Goal: Task Accomplishment & Management: Use online tool/utility

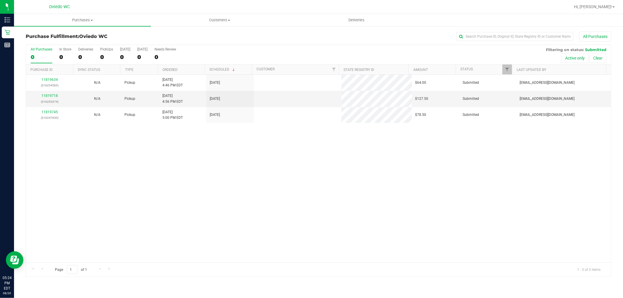
click at [252, 156] on div "11819634 (316254585) N/A Pickup 8/20/2025 4:46 PM EDT 8/20/2025 $64.00 Submitte…" at bounding box center [318, 169] width 585 height 188
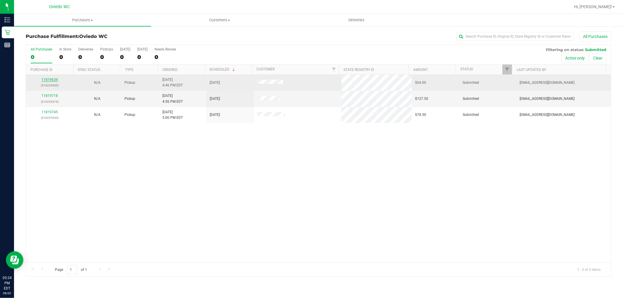
click at [46, 80] on link "11819634" at bounding box center [49, 80] width 16 height 4
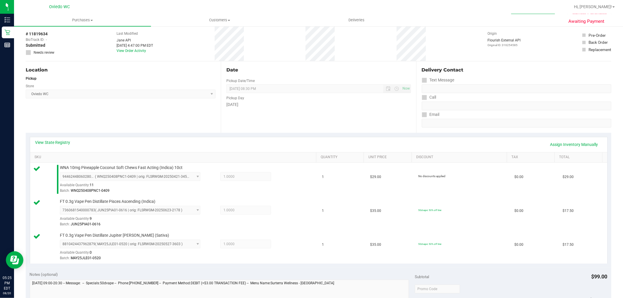
scroll to position [130, 0]
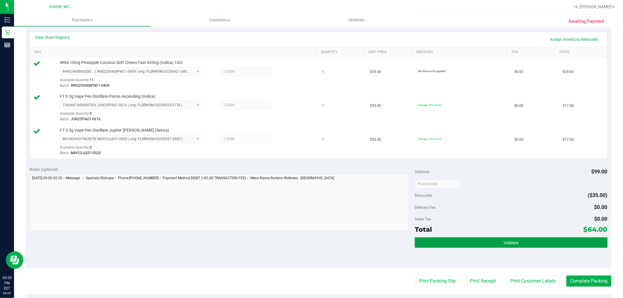
click at [439, 245] on button "Validate" at bounding box center [510, 242] width 192 height 11
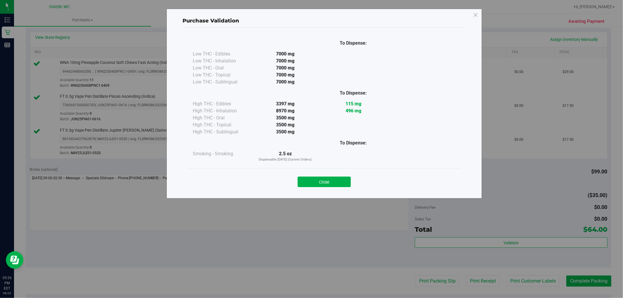
click at [328, 190] on div "Close" at bounding box center [324, 180] width 274 height 24
click at [333, 177] on button "Close" at bounding box center [323, 182] width 53 height 11
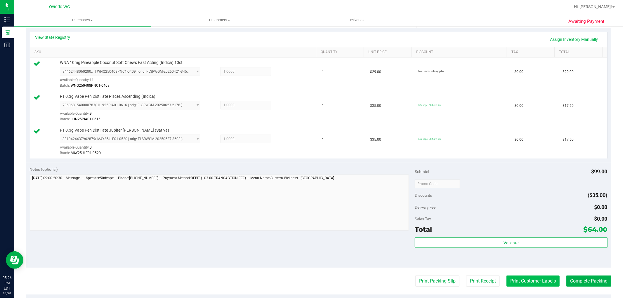
click at [538, 281] on button "Print Customer Labels" at bounding box center [532, 281] width 53 height 11
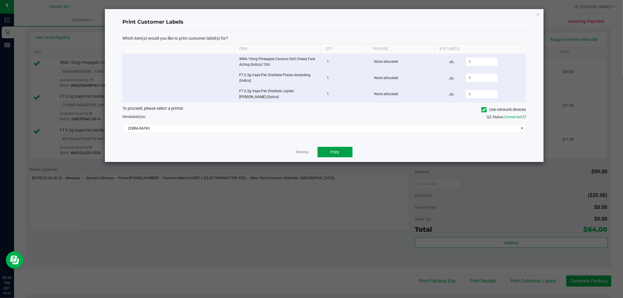
click at [336, 152] on span "Print" at bounding box center [334, 152] width 9 height 5
click at [299, 151] on link "Dismiss" at bounding box center [302, 152] width 13 height 5
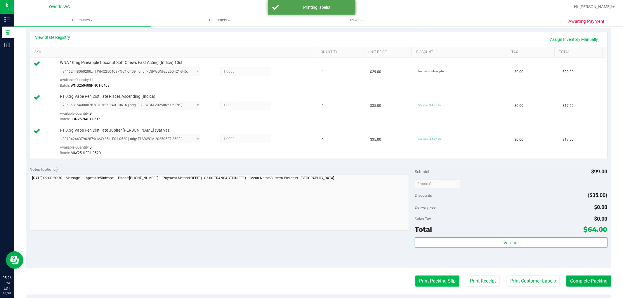
click at [432, 284] on button "Print Packing Slip" at bounding box center [437, 281] width 44 height 11
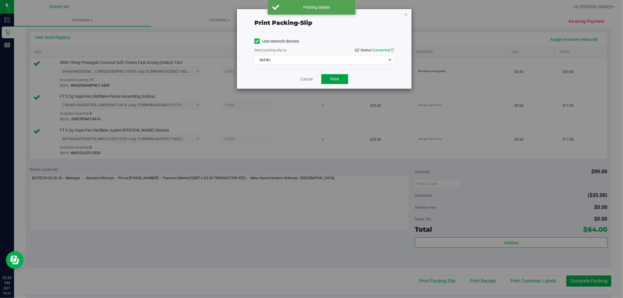
click at [333, 79] on span "Print" at bounding box center [334, 79] width 9 height 5
click at [308, 80] on link "Cancel" at bounding box center [306, 79] width 12 height 6
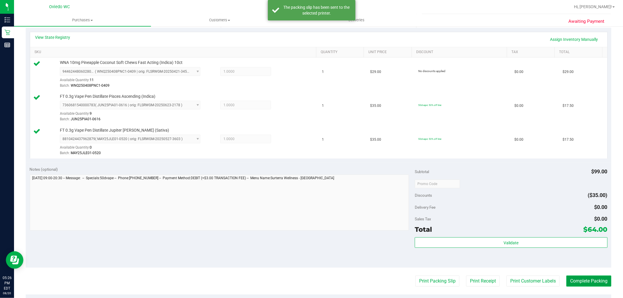
click at [566, 276] on button "Complete Packing" at bounding box center [588, 281] width 45 height 11
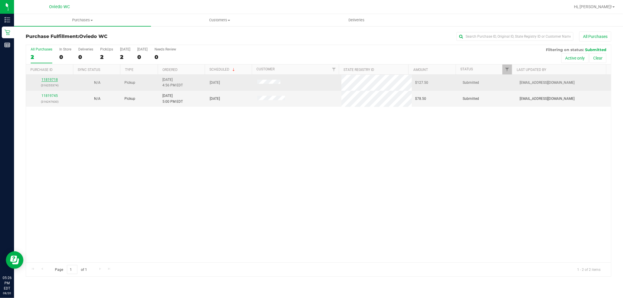
click at [46, 78] on link "11819718" at bounding box center [49, 80] width 16 height 4
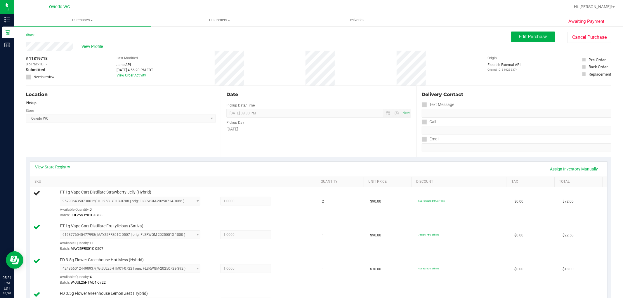
click at [27, 34] on link "Back" at bounding box center [30, 35] width 9 height 4
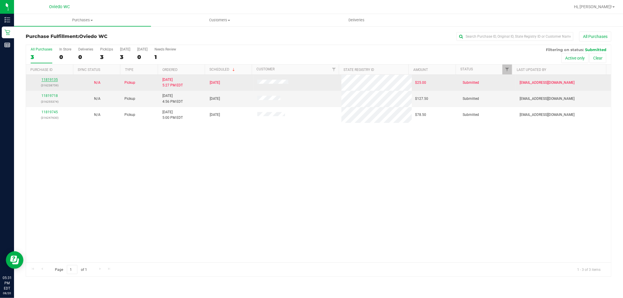
click at [51, 78] on link "11819135" at bounding box center [49, 80] width 16 height 4
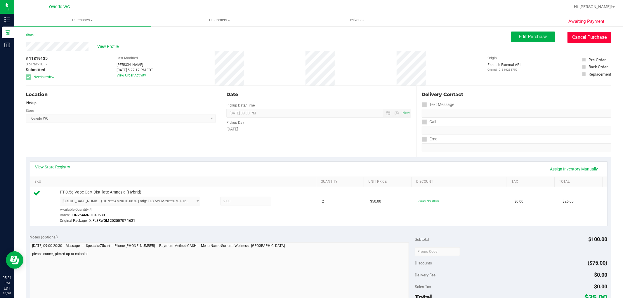
click at [595, 34] on button "Cancel Purchase" at bounding box center [589, 37] width 44 height 11
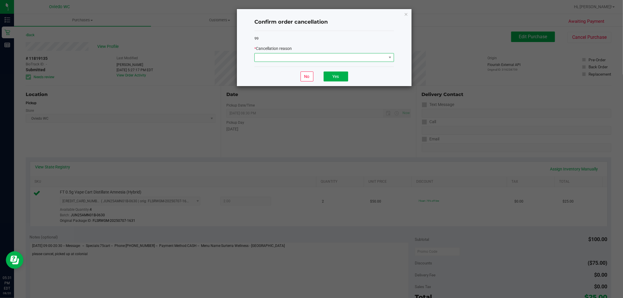
click at [372, 54] on span at bounding box center [321, 57] width 132 height 8
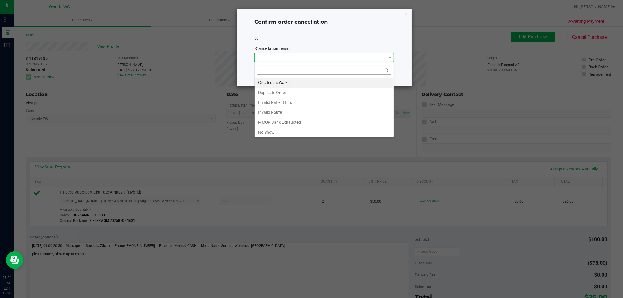
scroll to position [9, 139]
click at [282, 94] on li "Duplicate Order" at bounding box center [324, 93] width 139 height 10
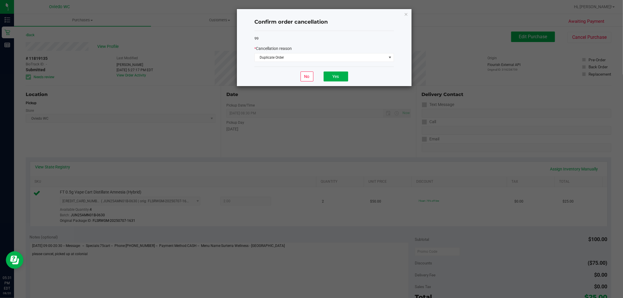
click at [316, 77] on div "No Yes" at bounding box center [324, 77] width 140 height 20
click at [332, 75] on button "Yes" at bounding box center [335, 77] width 25 height 10
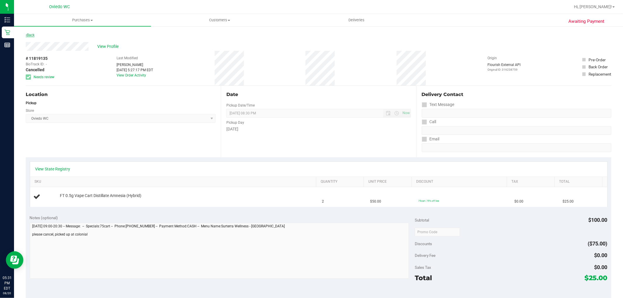
click at [34, 36] on link "Back" at bounding box center [30, 35] width 9 height 4
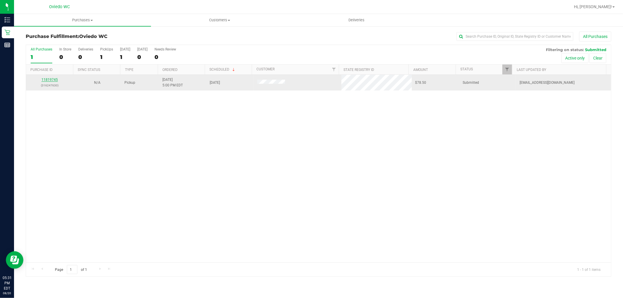
click at [50, 80] on link "11819745" at bounding box center [49, 80] width 16 height 4
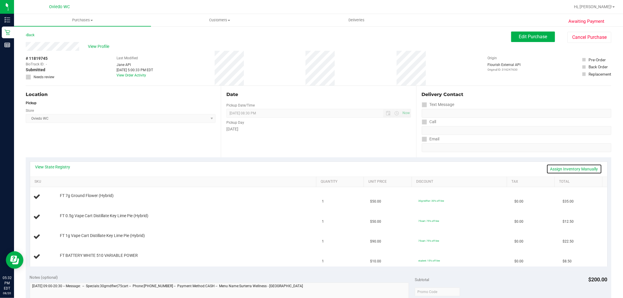
click at [585, 167] on link "Assign Inventory Manually" at bounding box center [573, 169] width 55 height 10
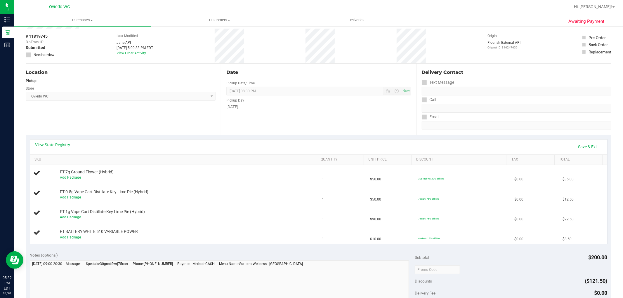
scroll to position [32, 0]
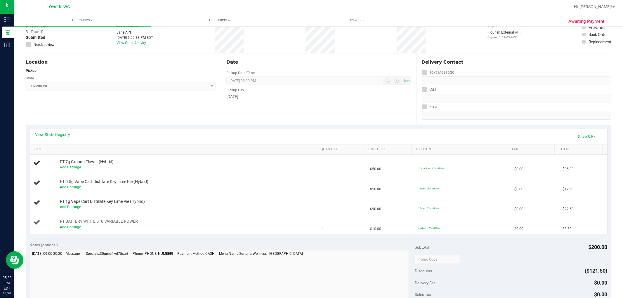
click at [74, 226] on link "Add Package" at bounding box center [70, 227] width 21 height 4
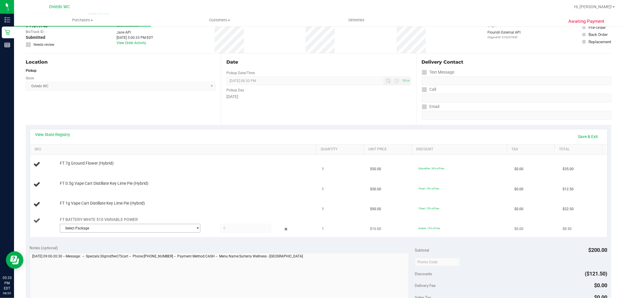
click at [100, 228] on span "Select Package" at bounding box center [126, 228] width 133 height 8
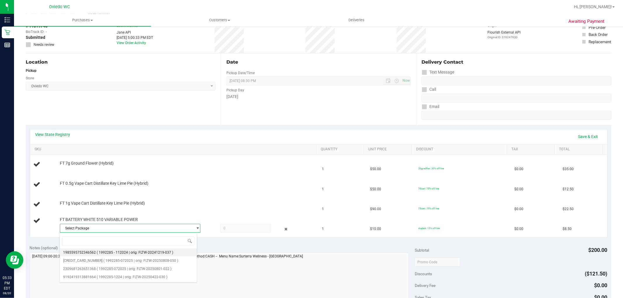
click at [103, 248] on li "1985595752346562 ( 1992285 - 112024 | orig: FLTW-20241219-037 )" at bounding box center [128, 252] width 137 height 8
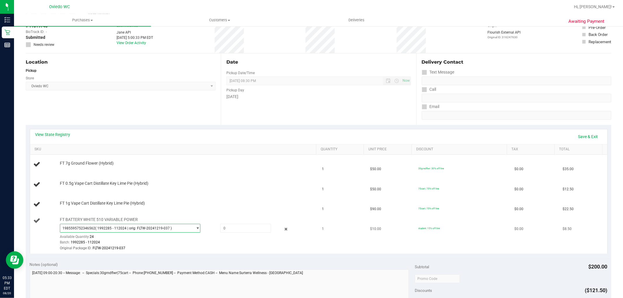
click at [104, 229] on span "( 1992285 - 112024 | orig: FLTW-20241219-037 )" at bounding box center [133, 228] width 76 height 4
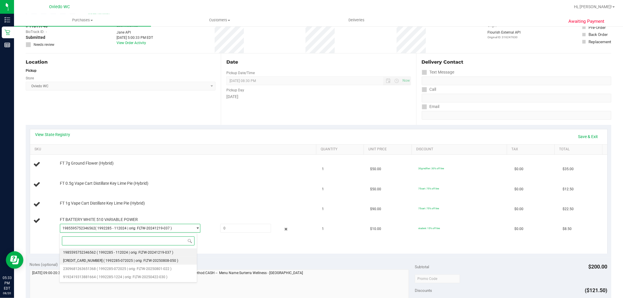
click at [103, 263] on li "2273310222495912 ( 1992285-072025 | orig: FLTW-20250808-050 )" at bounding box center [128, 261] width 137 height 8
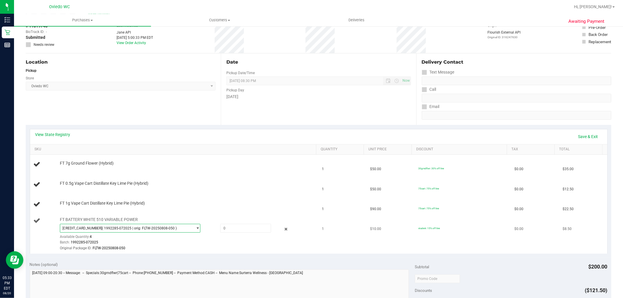
click at [107, 225] on span "2273310222495912 ( 1992285-072025 | orig: FLTW-20250808-050 )" at bounding box center [126, 228] width 133 height 8
click at [240, 229] on span at bounding box center [245, 228] width 51 height 9
type input "1"
type input "1.0000"
click at [311, 241] on td "FT BATTERY WHITE 510 VARIABLE POWER 2273310222495912 ( 1992285-072025 | orig: F…" at bounding box center [174, 234] width 288 height 39
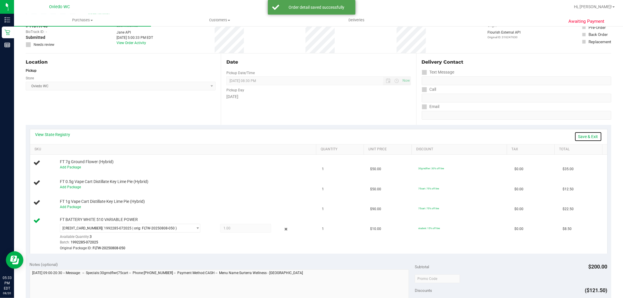
click at [587, 138] on link "Save & Exit" at bounding box center [587, 137] width 27 height 10
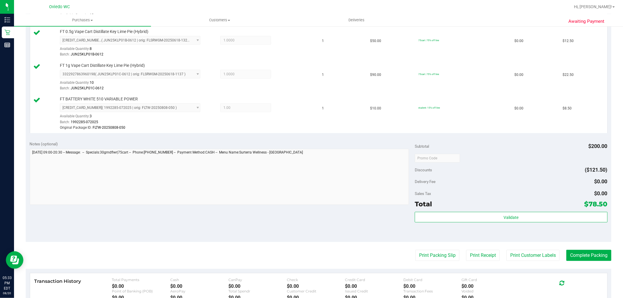
scroll to position [259, 0]
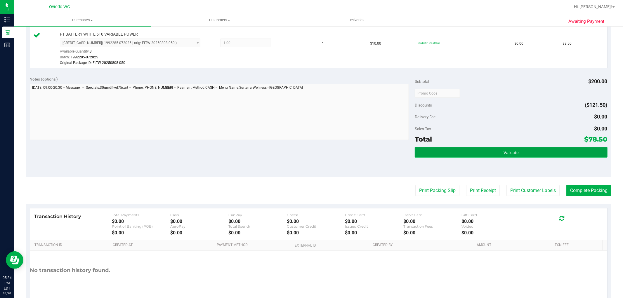
click at [435, 152] on button "Validate" at bounding box center [510, 152] width 192 height 11
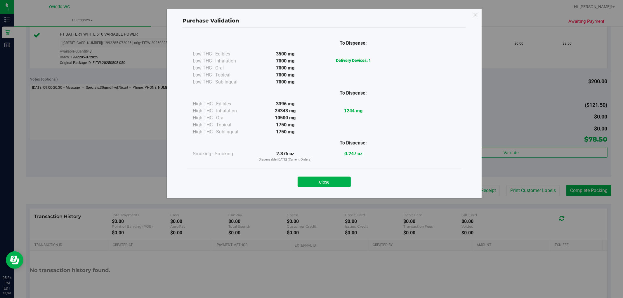
click at [324, 177] on button "Close" at bounding box center [323, 182] width 53 height 11
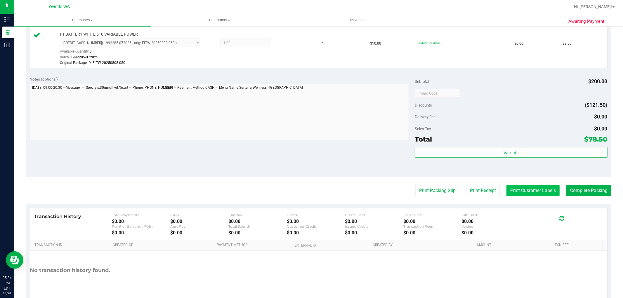
click at [520, 189] on button "Print Customer Labels" at bounding box center [532, 190] width 53 height 11
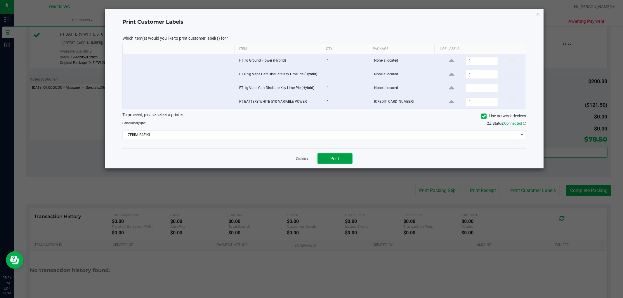
click at [331, 155] on button "Print" at bounding box center [334, 158] width 35 height 11
click at [300, 156] on link "Dismiss" at bounding box center [302, 158] width 13 height 5
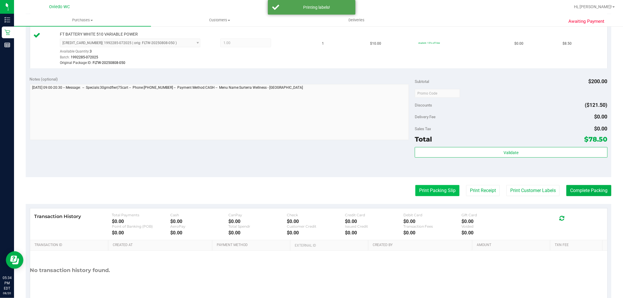
click at [425, 194] on button "Print Packing Slip" at bounding box center [437, 190] width 44 height 11
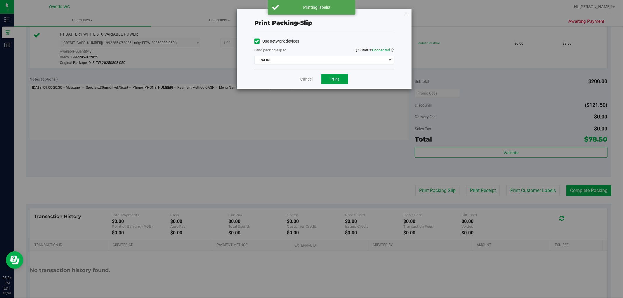
click at [333, 83] on button "Print" at bounding box center [334, 79] width 27 height 10
drag, startPoint x: 302, startPoint y: 78, endPoint x: 447, endPoint y: 97, distance: 146.3
click at [304, 78] on link "Cancel" at bounding box center [306, 79] width 12 height 6
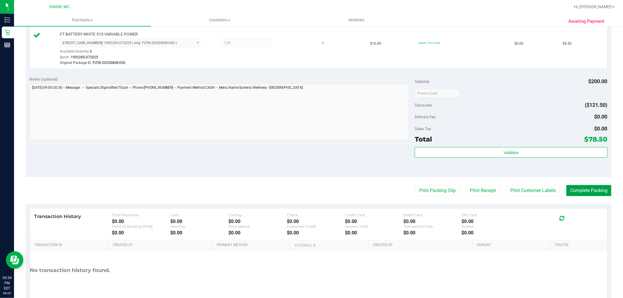
click at [588, 194] on button "Complete Packing" at bounding box center [588, 190] width 45 height 11
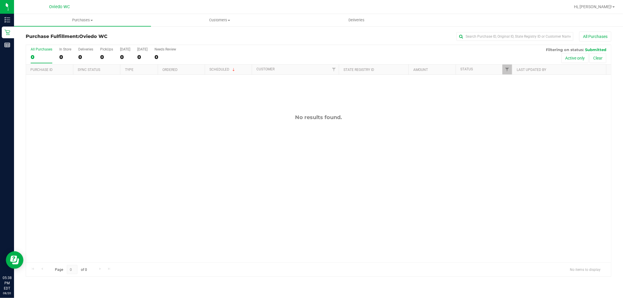
click at [314, 115] on div "No results found." at bounding box center [318, 117] width 585 height 6
click at [277, 146] on div "No results found." at bounding box center [318, 188] width 585 height 227
click at [250, 173] on div "No results found." at bounding box center [318, 188] width 585 height 227
click at [278, 157] on div "No results found." at bounding box center [318, 188] width 585 height 227
click at [235, 141] on div "No results found." at bounding box center [318, 188] width 585 height 227
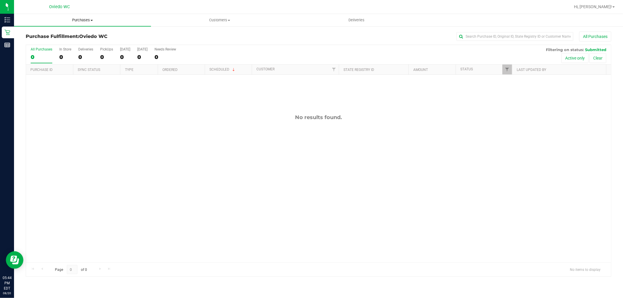
click at [88, 19] on span "Purchases" at bounding box center [82, 20] width 137 height 5
click at [89, 36] on li "Summary of purchases" at bounding box center [82, 35] width 137 height 7
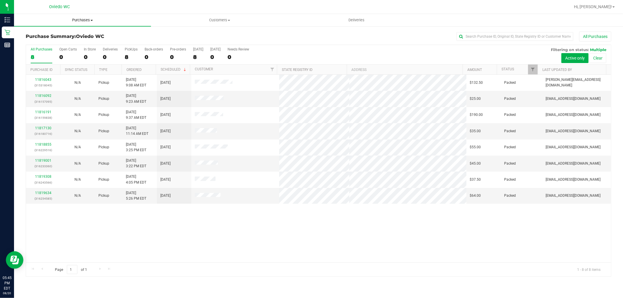
click at [77, 15] on uib-tab-heading "Purchases Summary of purchases Fulfillment All purchases" at bounding box center [82, 20] width 137 height 12
click at [71, 44] on li "Fulfillment" at bounding box center [82, 42] width 137 height 7
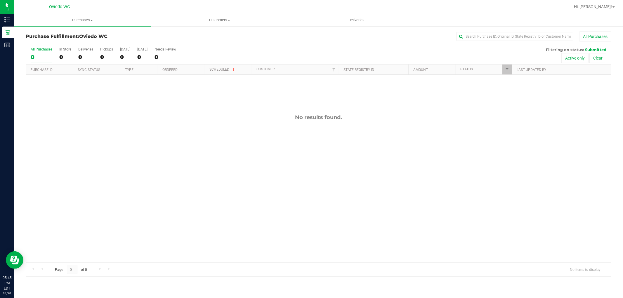
click at [396, 205] on div "No results found." at bounding box center [318, 188] width 585 height 227
click at [241, 130] on div "No results found." at bounding box center [318, 188] width 585 height 227
click at [271, 32] on div "All Purchases" at bounding box center [416, 37] width 390 height 10
drag, startPoint x: 268, startPoint y: 84, endPoint x: 264, endPoint y: 112, distance: 27.7
click at [267, 115] on div "No results found." at bounding box center [318, 117] width 585 height 6
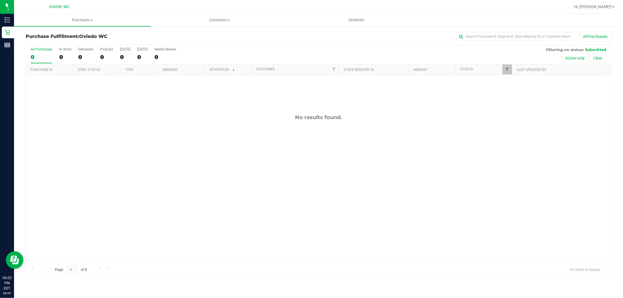
drag, startPoint x: 271, startPoint y: 140, endPoint x: 228, endPoint y: 116, distance: 49.1
click at [272, 140] on div "No results found." at bounding box center [318, 188] width 585 height 227
drag, startPoint x: 225, startPoint y: 173, endPoint x: 226, endPoint y: 169, distance: 3.8
click at [226, 170] on div "No results found." at bounding box center [318, 188] width 585 height 227
click at [193, 133] on div "11820444 (316279226) N/A Pickup 8/20/2025 6:32 PM EDT 8/20/2025 $29.40 Submitte…" at bounding box center [318, 169] width 585 height 188
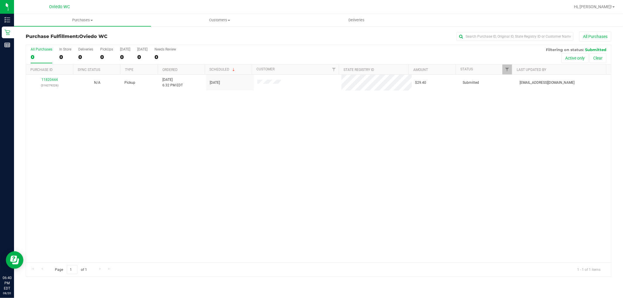
click at [208, 146] on div "11820444 (316279226) N/A Pickup 8/20/2025 6:32 PM EDT 8/20/2025 $29.40 Submitte…" at bounding box center [318, 169] width 585 height 188
click at [204, 180] on div "11820444 (316279226) N/A Pickup 8/20/2025 6:32 PM EDT 8/20/2025 $29.40 Submitte…" at bounding box center [318, 169] width 585 height 188
click at [130, 206] on div "11820444 (316279226) N/A Pickup 8/20/2025 6:32 PM EDT 8/20/2025 $29.40 Submitte…" at bounding box center [318, 169] width 585 height 188
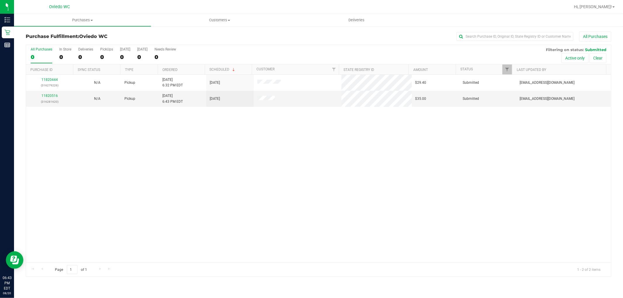
click at [290, 153] on div "11820444 (316279226) N/A Pickup 8/20/2025 6:32 PM EDT 8/20/2025 $29.40 Submitte…" at bounding box center [318, 169] width 585 height 188
click at [250, 246] on div "11820444 (316279226) N/A Pickup 8/20/2025 6:32 PM EDT 8/20/2025 $29.40 Submitte…" at bounding box center [318, 169] width 585 height 188
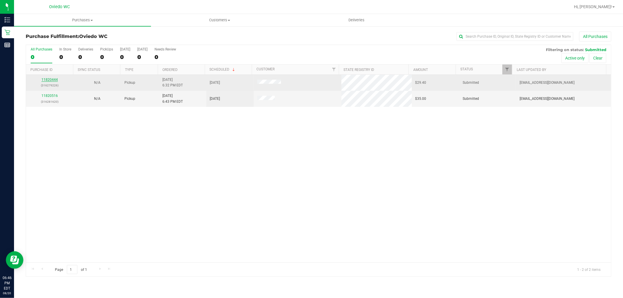
click at [48, 79] on link "11820444" at bounding box center [49, 80] width 16 height 4
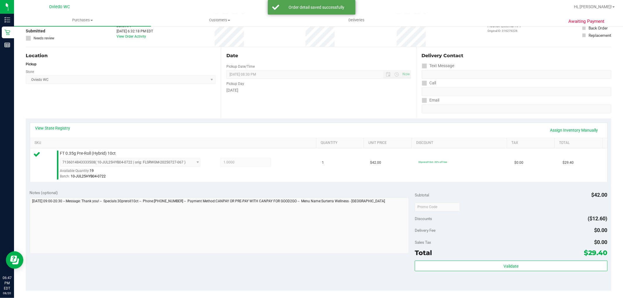
scroll to position [97, 0]
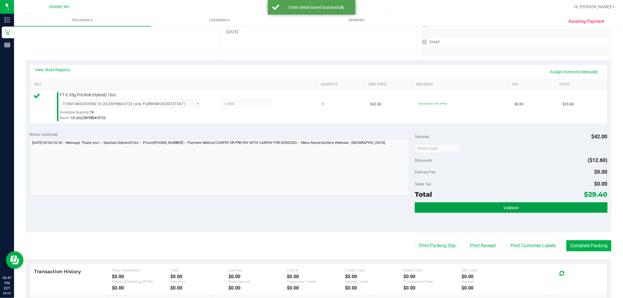
drag, startPoint x: 456, startPoint y: 204, endPoint x: 453, endPoint y: 201, distance: 5.0
click at [456, 205] on button "Validate" at bounding box center [510, 207] width 192 height 11
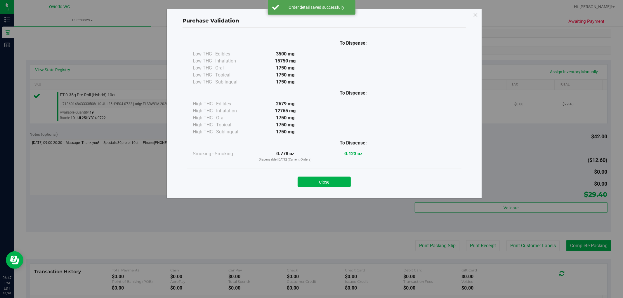
click at [326, 188] on div "Close" at bounding box center [324, 180] width 274 height 24
click at [331, 184] on button "Close" at bounding box center [323, 182] width 53 height 11
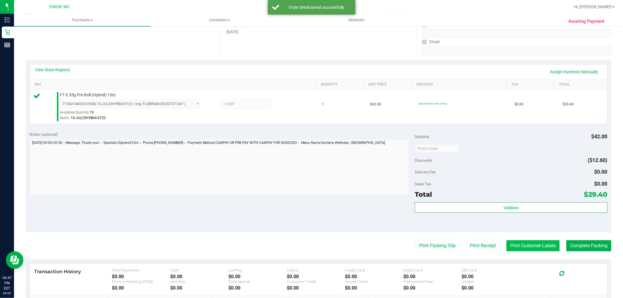
click at [517, 243] on button "Print Customer Labels" at bounding box center [532, 245] width 53 height 11
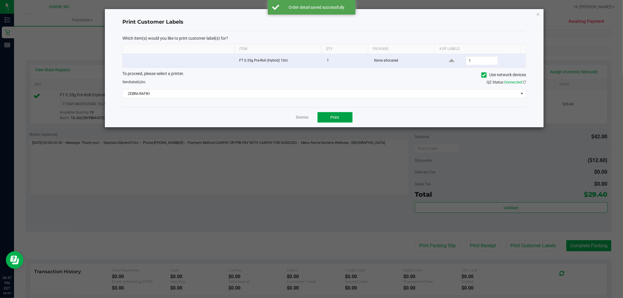
click at [342, 121] on button "Print" at bounding box center [334, 117] width 35 height 11
click at [302, 118] on link "Dismiss" at bounding box center [302, 117] width 13 height 5
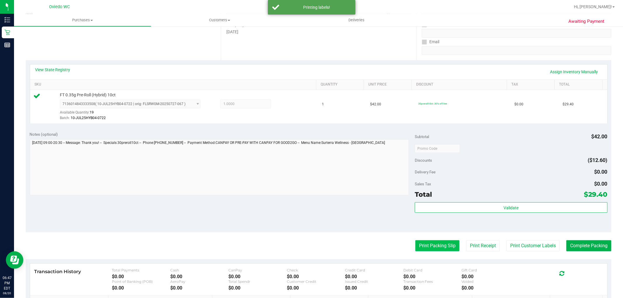
click at [416, 250] on button "Print Packing Slip" at bounding box center [437, 245] width 44 height 11
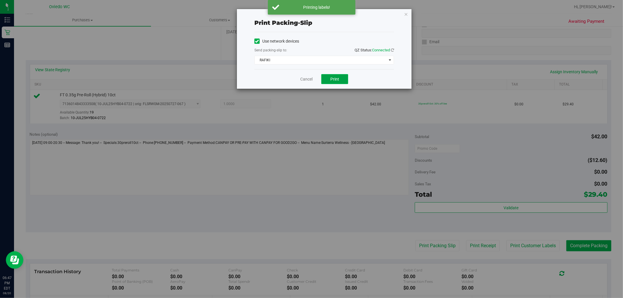
click at [337, 78] on span "Print" at bounding box center [334, 79] width 9 height 5
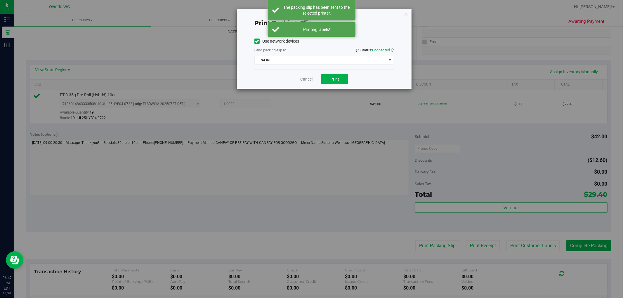
click at [307, 84] on div "Cancel Print" at bounding box center [324, 79] width 140 height 20
click at [305, 76] on link "Cancel" at bounding box center [306, 79] width 12 height 6
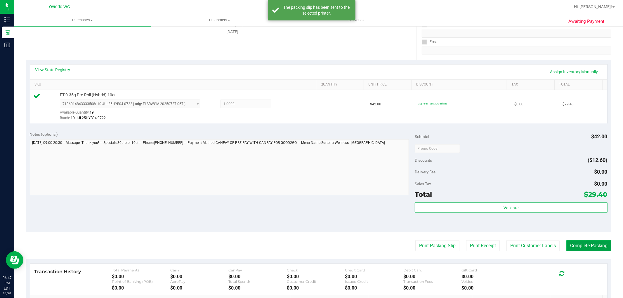
click at [583, 241] on button "Complete Packing" at bounding box center [588, 245] width 45 height 11
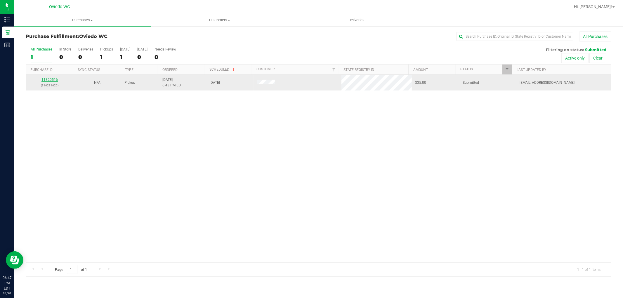
click at [48, 78] on link "11820516" at bounding box center [49, 80] width 16 height 4
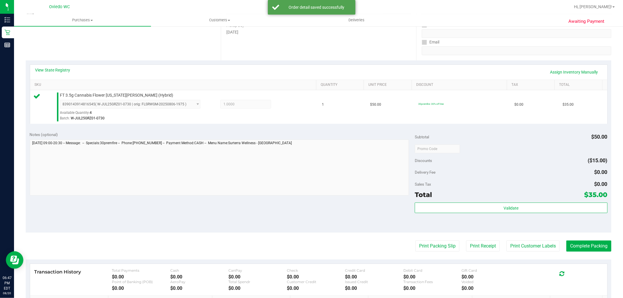
scroll to position [162, 0]
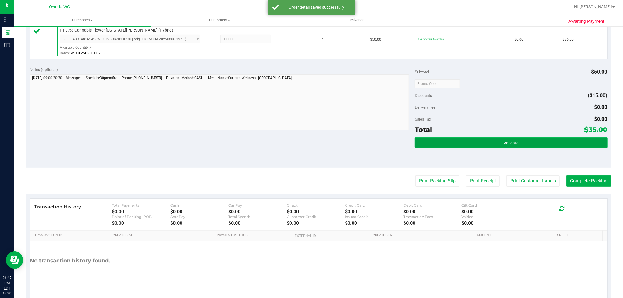
click at [457, 146] on button "Validate" at bounding box center [510, 142] width 192 height 11
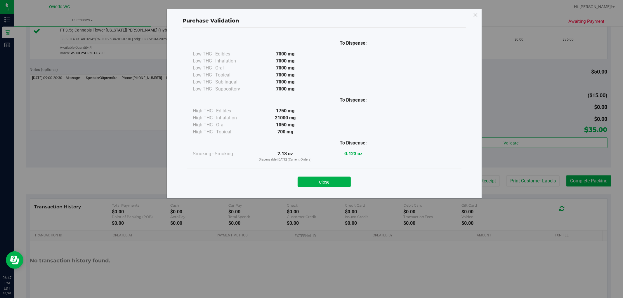
click at [317, 175] on div "Close" at bounding box center [324, 180] width 266 height 15
drag, startPoint x: 318, startPoint y: 182, endPoint x: 321, endPoint y: 177, distance: 5.4
click at [319, 182] on button "Close" at bounding box center [323, 182] width 53 height 11
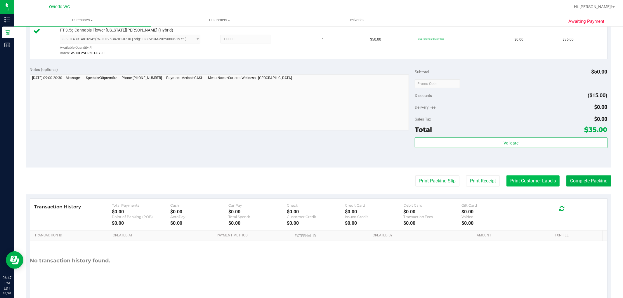
click at [535, 180] on button "Print Customer Labels" at bounding box center [532, 180] width 53 height 11
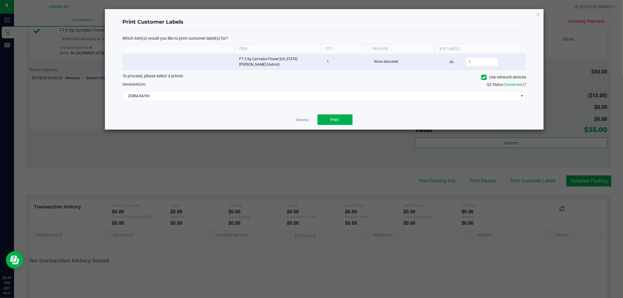
click at [352, 111] on div "Dismiss Print" at bounding box center [323, 119] width 403 height 20
click at [332, 118] on span "Print" at bounding box center [334, 119] width 9 height 5
click at [301, 120] on link "Dismiss" at bounding box center [302, 120] width 13 height 5
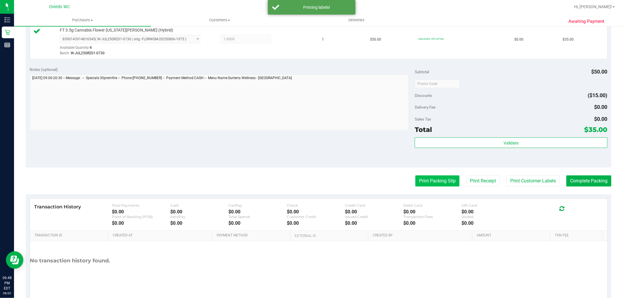
click at [431, 182] on button "Print Packing Slip" at bounding box center [437, 180] width 44 height 11
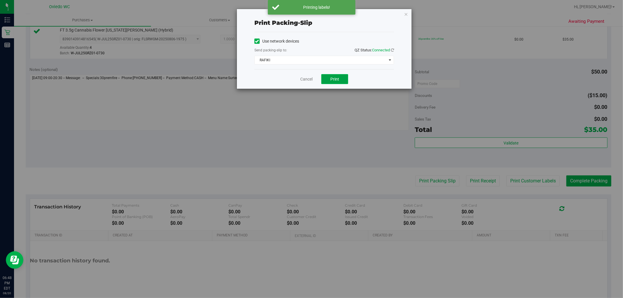
click at [339, 80] on span "Print" at bounding box center [334, 79] width 9 height 5
click at [310, 77] on link "Cancel" at bounding box center [306, 79] width 12 height 6
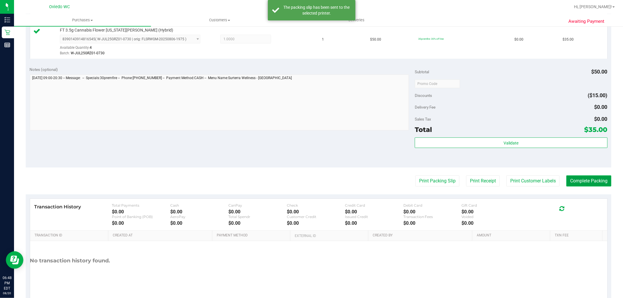
click at [566, 179] on button "Complete Packing" at bounding box center [588, 180] width 45 height 11
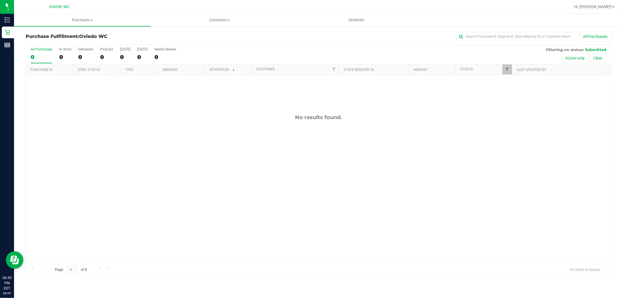
click at [268, 160] on div "No results found." at bounding box center [318, 188] width 585 height 227
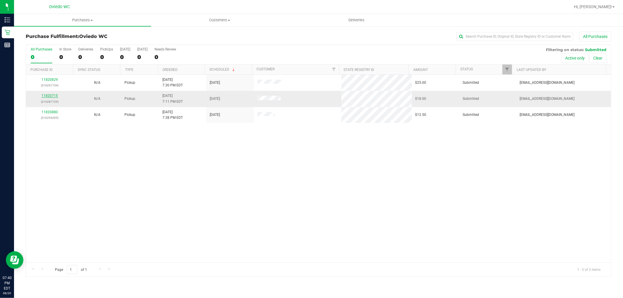
click at [48, 97] on link "11820715" at bounding box center [49, 96] width 16 height 4
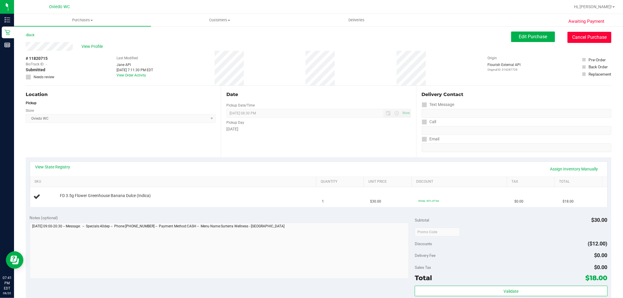
click at [578, 41] on button "Cancel Purchase" at bounding box center [589, 37] width 44 height 11
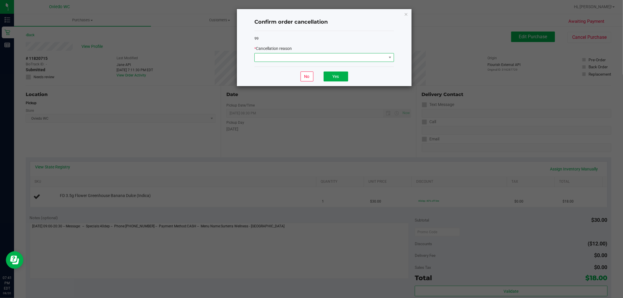
click at [335, 59] on span at bounding box center [321, 57] width 132 height 8
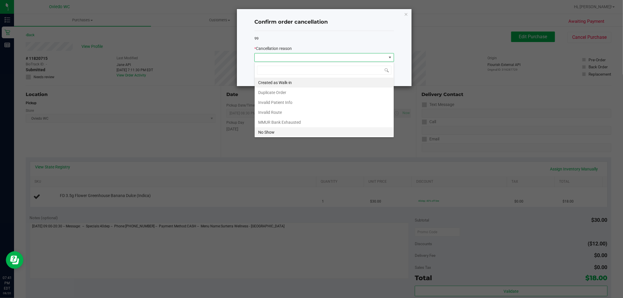
scroll to position [9, 139]
click at [302, 85] on li "Created as Walk-in" at bounding box center [324, 83] width 139 height 10
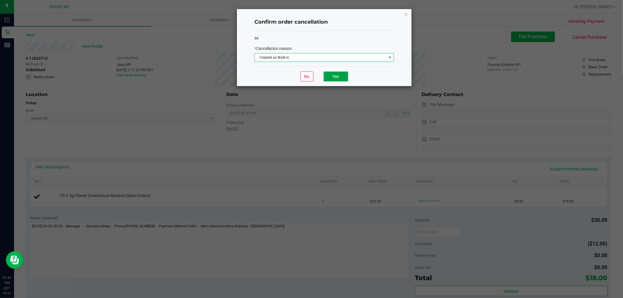
click at [341, 79] on button "Yes" at bounding box center [335, 77] width 25 height 10
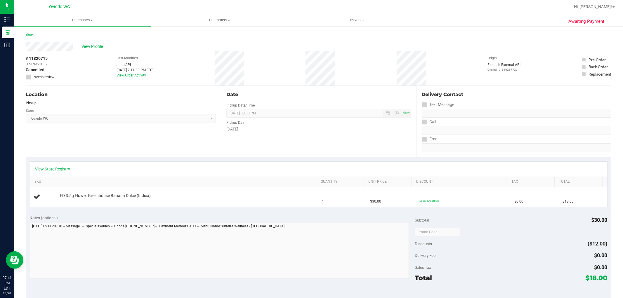
click at [31, 34] on link "Back" at bounding box center [30, 35] width 9 height 4
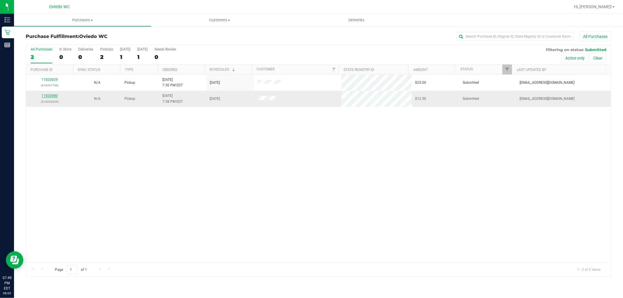
click at [50, 96] on link "11820880" at bounding box center [49, 96] width 16 height 4
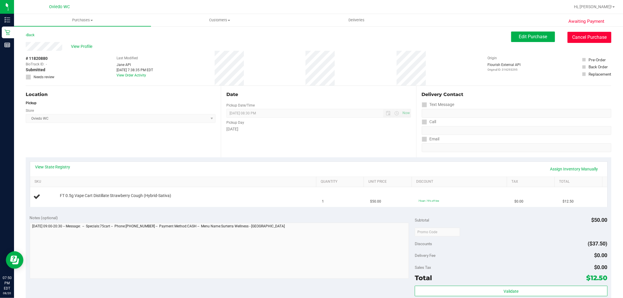
click at [580, 40] on button "Cancel Purchase" at bounding box center [589, 37] width 44 height 11
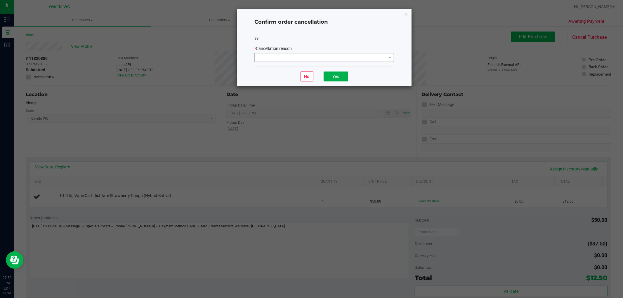
drag, startPoint x: 271, startPoint y: 53, endPoint x: 274, endPoint y: 57, distance: 5.3
click at [271, 53] on div "* Cancellation reason" at bounding box center [324, 54] width 140 height 16
click at [279, 65] on div "99 * Cancellation reason" at bounding box center [324, 49] width 140 height 36
drag, startPoint x: 283, startPoint y: 57, endPoint x: 284, endPoint y: 61, distance: 4.8
click at [284, 57] on span at bounding box center [321, 57] width 132 height 8
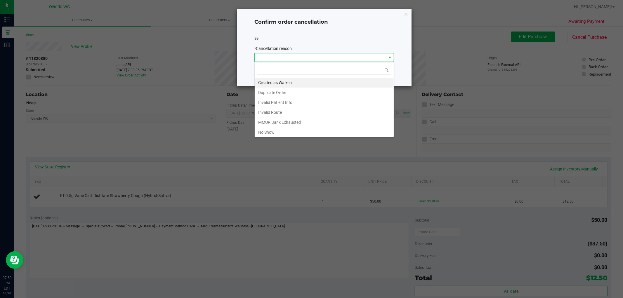
scroll to position [9, 139]
click at [284, 82] on li "Created as Walk-in" at bounding box center [324, 83] width 139 height 10
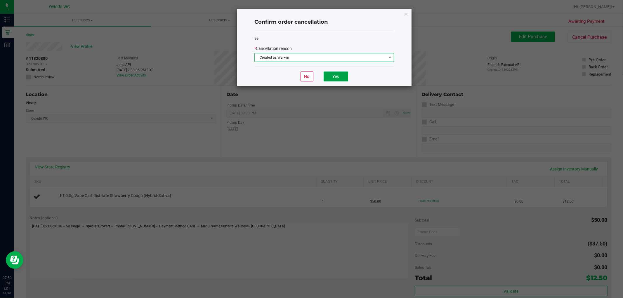
click at [340, 76] on button "Yes" at bounding box center [335, 77] width 25 height 10
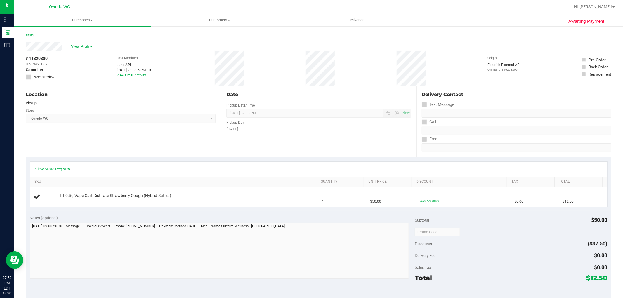
click at [27, 34] on icon at bounding box center [26, 35] width 1 height 4
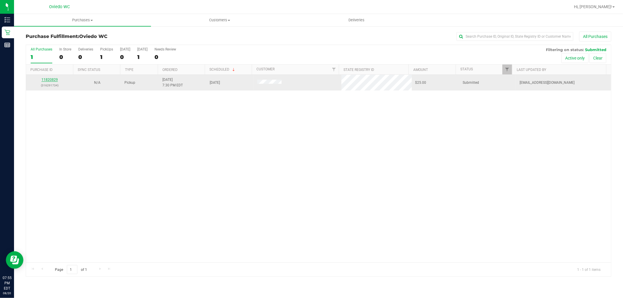
click at [46, 79] on link "11820829" at bounding box center [49, 80] width 16 height 4
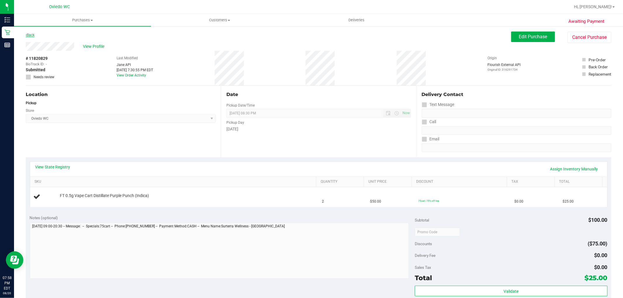
click at [34, 34] on link "Back" at bounding box center [30, 35] width 9 height 4
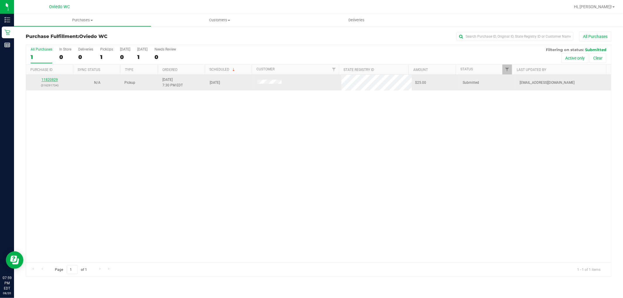
click at [52, 78] on link "11820829" at bounding box center [49, 80] width 16 height 4
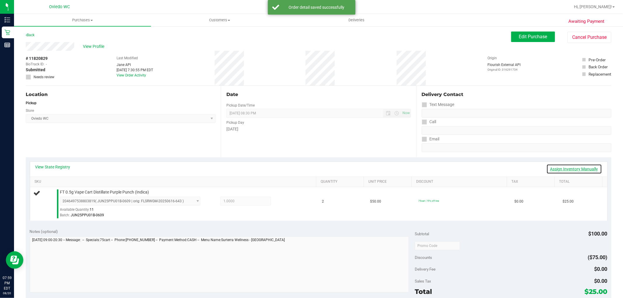
click at [558, 169] on link "Assign Inventory Manually" at bounding box center [573, 169] width 55 height 10
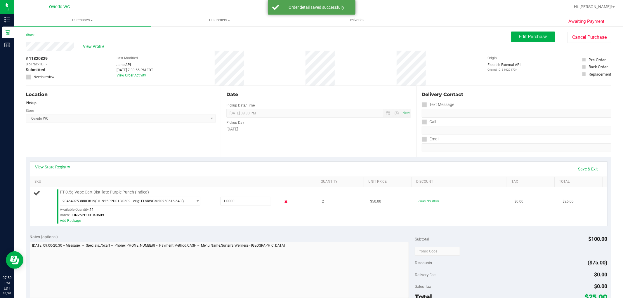
click at [283, 202] on icon at bounding box center [286, 201] width 6 height 7
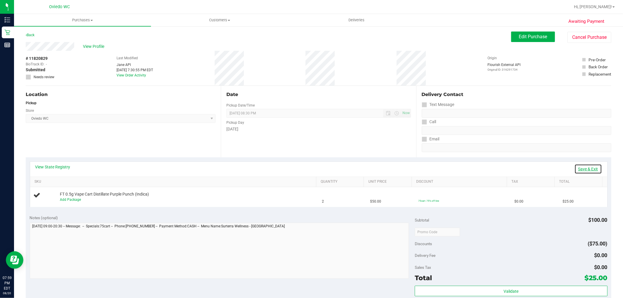
drag, startPoint x: 586, startPoint y: 170, endPoint x: 544, endPoint y: 152, distance: 45.8
click at [585, 170] on link "Save & Exit" at bounding box center [587, 169] width 27 height 10
click at [33, 34] on link "Back" at bounding box center [30, 35] width 9 height 4
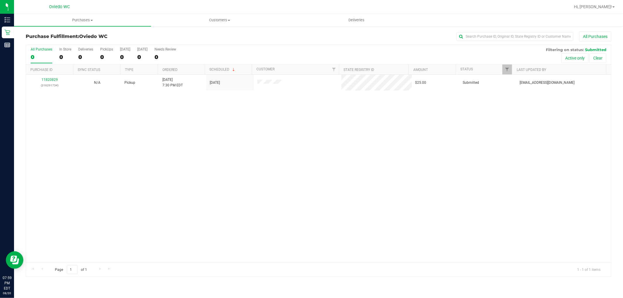
click at [180, 137] on div "11820829 (316291734) N/A Pickup 8/20/2025 7:30 PM EDT 8/21/2025 $25.00 Submitte…" at bounding box center [318, 169] width 585 height 188
click at [83, 19] on span "Purchases" at bounding box center [82, 20] width 137 height 5
click at [83, 33] on li "Summary of purchases" at bounding box center [82, 35] width 137 height 7
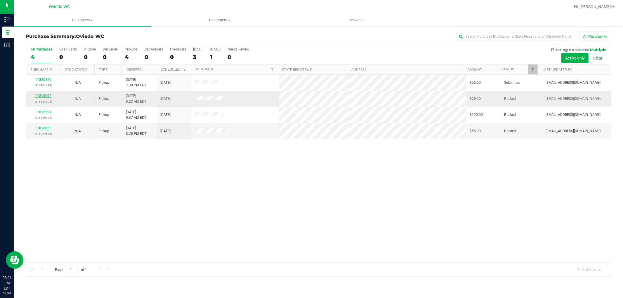
click at [41, 96] on link "11816092" at bounding box center [43, 96] width 16 height 4
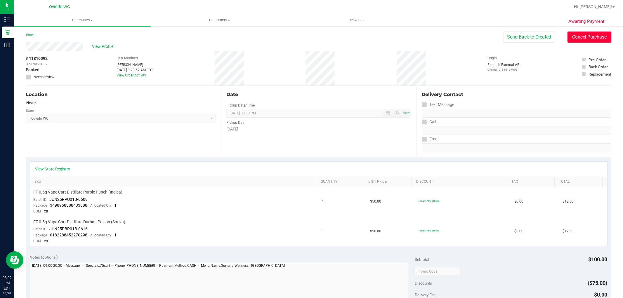
click at [587, 37] on button "Cancel Purchase" at bounding box center [589, 37] width 44 height 11
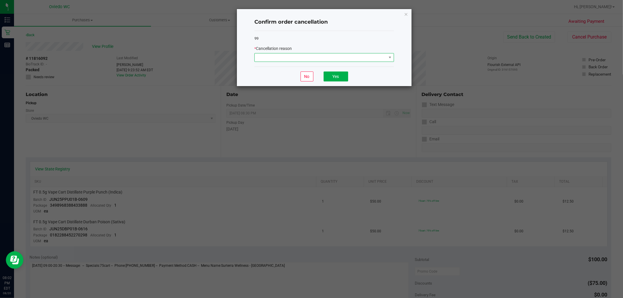
click at [264, 56] on span at bounding box center [321, 57] width 132 height 8
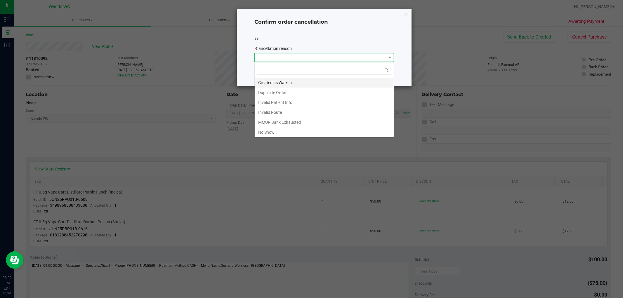
scroll to position [9, 139]
click at [279, 132] on li "No Show" at bounding box center [324, 132] width 139 height 10
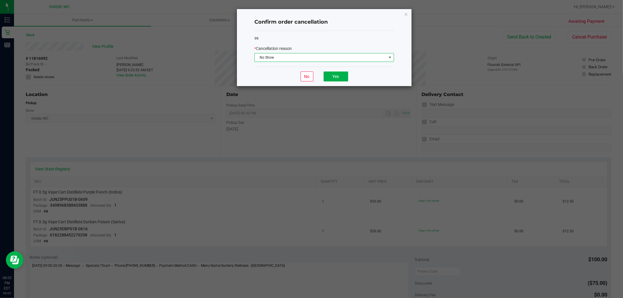
click at [337, 71] on div "No Yes" at bounding box center [324, 77] width 140 height 20
click at [337, 75] on button "Yes" at bounding box center [335, 77] width 25 height 10
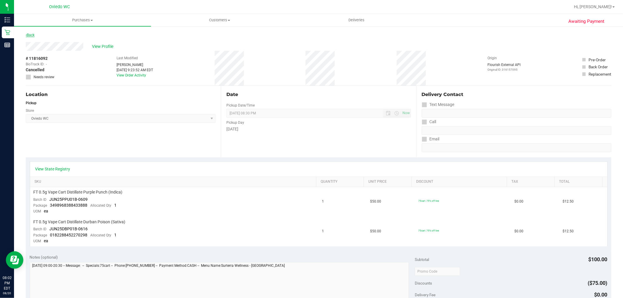
click at [30, 34] on link "Back" at bounding box center [30, 35] width 9 height 4
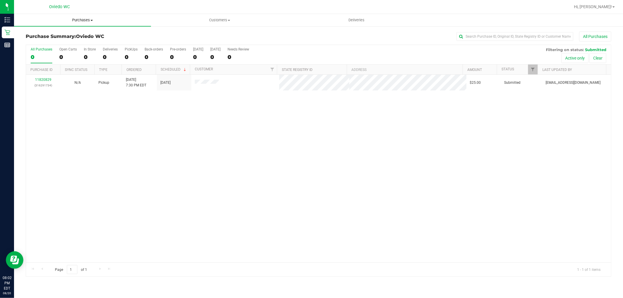
click at [95, 22] on span "Purchases" at bounding box center [82, 20] width 137 height 5
click at [72, 34] on span "Summary of purchases" at bounding box center [44, 35] width 60 height 5
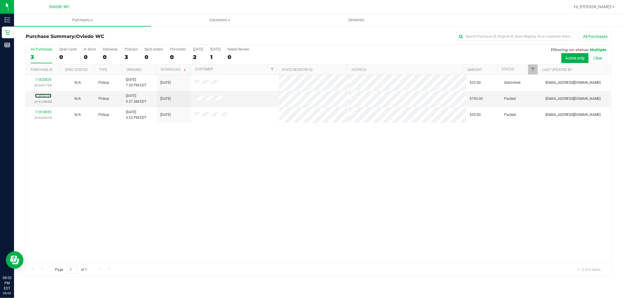
click at [45, 97] on link "11816191" at bounding box center [43, 96] width 16 height 4
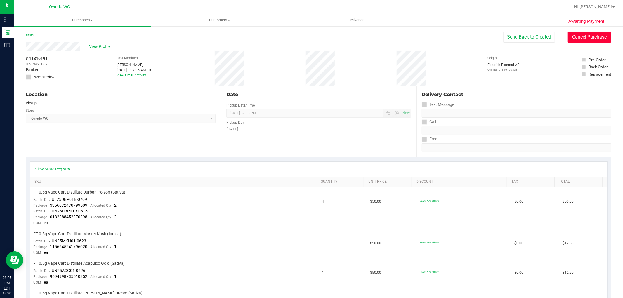
click at [586, 33] on button "Cancel Purchase" at bounding box center [589, 37] width 44 height 11
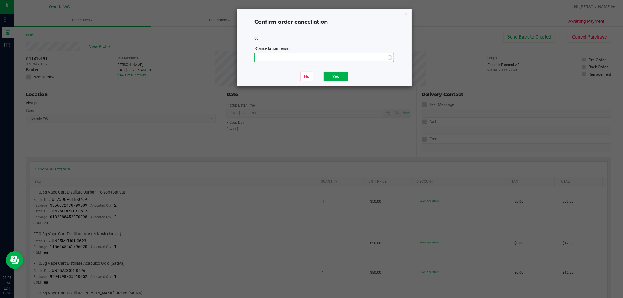
click at [353, 57] on span "NO DATA FOUND" at bounding box center [321, 57] width 132 height 8
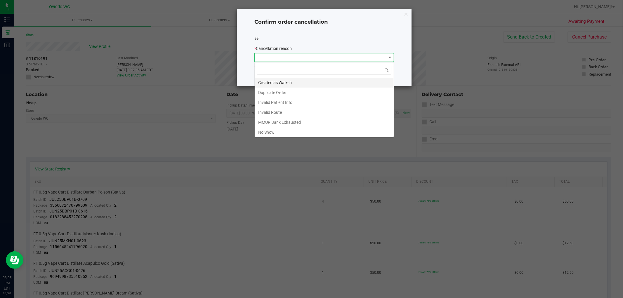
scroll to position [9, 139]
click at [282, 131] on li "No Show" at bounding box center [324, 132] width 139 height 10
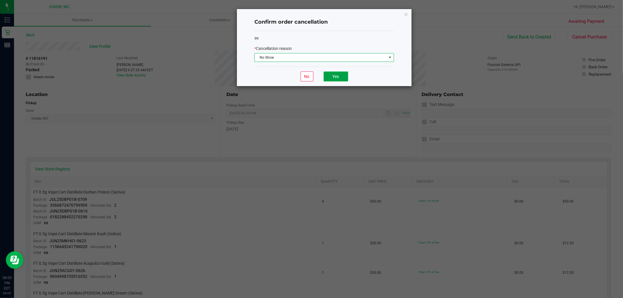
click at [335, 74] on button "Yes" at bounding box center [335, 77] width 25 height 10
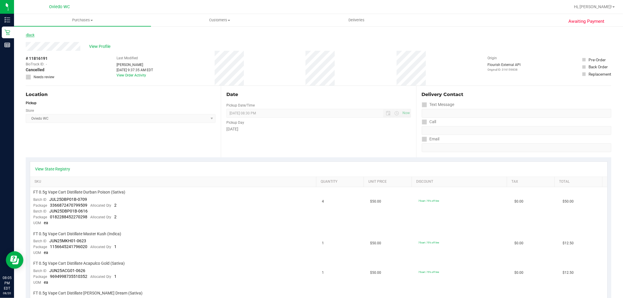
click at [32, 36] on link "Back" at bounding box center [30, 35] width 9 height 4
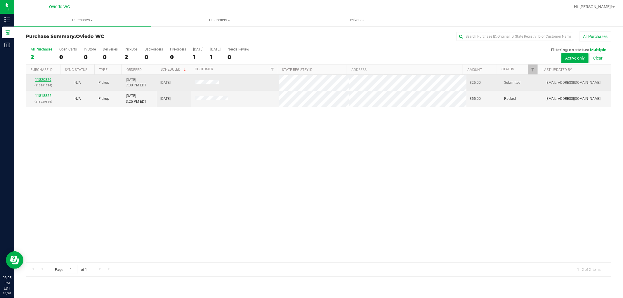
click at [46, 80] on link "11820829" at bounding box center [43, 80] width 16 height 4
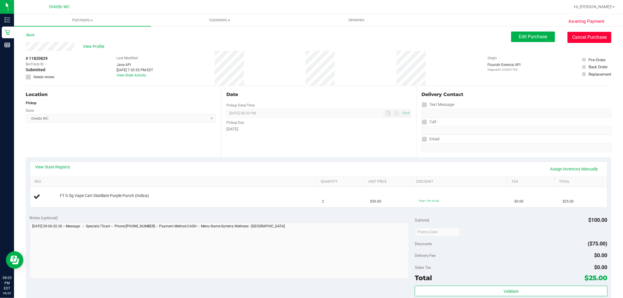
click at [576, 40] on button "Cancel Purchase" at bounding box center [589, 37] width 44 height 11
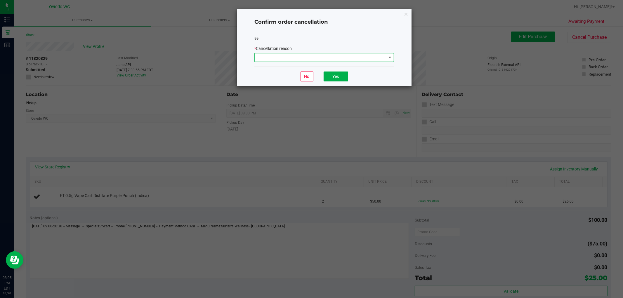
click at [297, 58] on span at bounding box center [321, 57] width 132 height 8
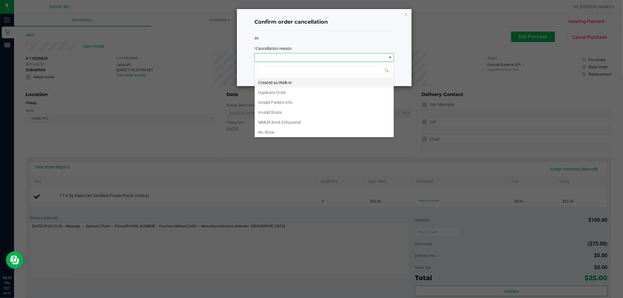
scroll to position [9, 139]
click at [280, 135] on li "No Show" at bounding box center [324, 132] width 139 height 10
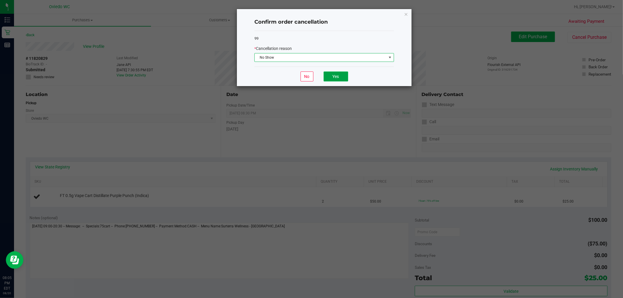
click at [335, 75] on button "Yes" at bounding box center [335, 77] width 25 height 10
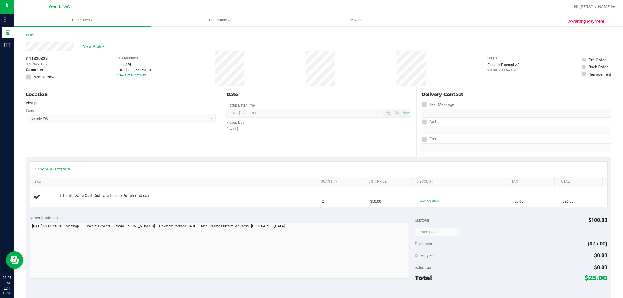
click at [27, 35] on icon at bounding box center [26, 35] width 1 height 4
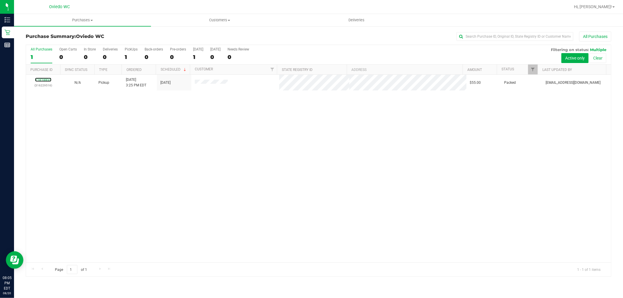
click at [42, 78] on link "11818855" at bounding box center [43, 80] width 16 height 4
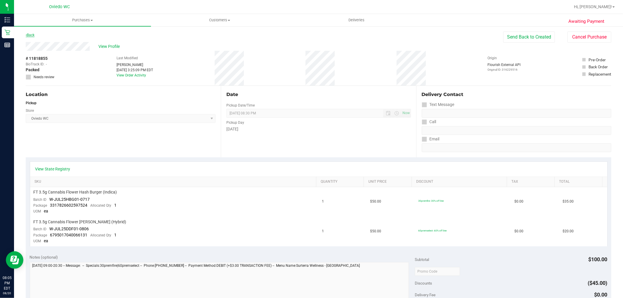
click at [27, 34] on link "Back" at bounding box center [30, 35] width 9 height 4
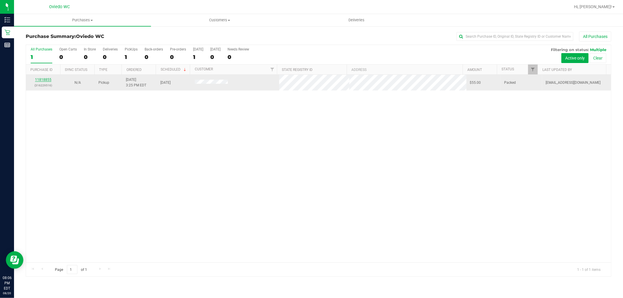
click at [43, 80] on link "11818855" at bounding box center [43, 80] width 16 height 4
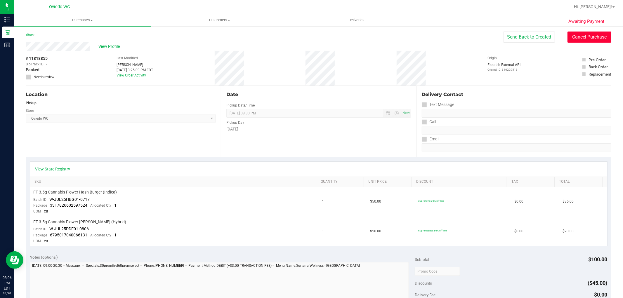
click at [586, 33] on button "Cancel Purchase" at bounding box center [589, 37] width 44 height 11
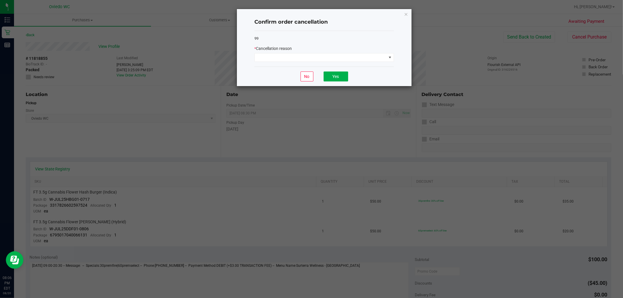
click at [344, 53] on div "* Cancellation reason" at bounding box center [324, 54] width 140 height 16
click at [337, 58] on span at bounding box center [321, 57] width 132 height 8
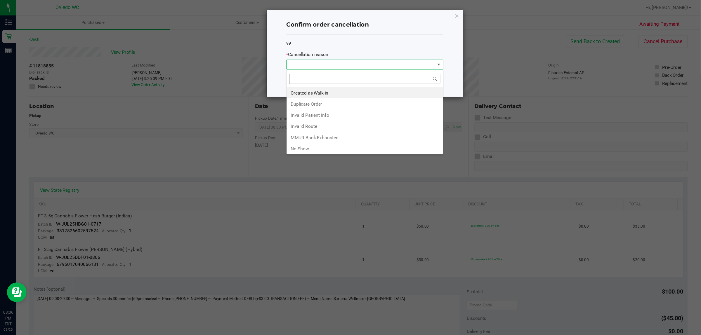
scroll to position [9, 139]
click at [275, 132] on li "No Show" at bounding box center [324, 132] width 139 height 10
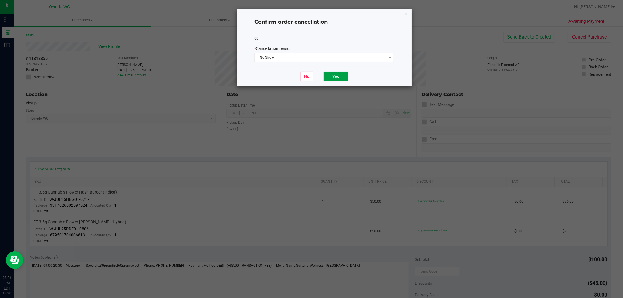
click at [335, 73] on button "Yes" at bounding box center [335, 77] width 25 height 10
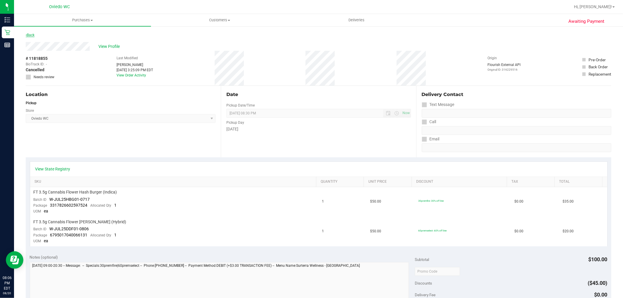
click at [32, 34] on link "Back" at bounding box center [30, 35] width 9 height 4
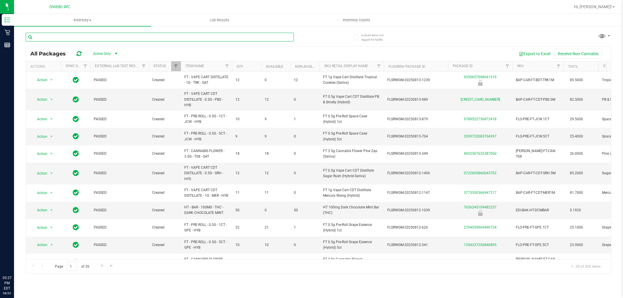
click at [157, 40] on input "text" at bounding box center [160, 37] width 268 height 9
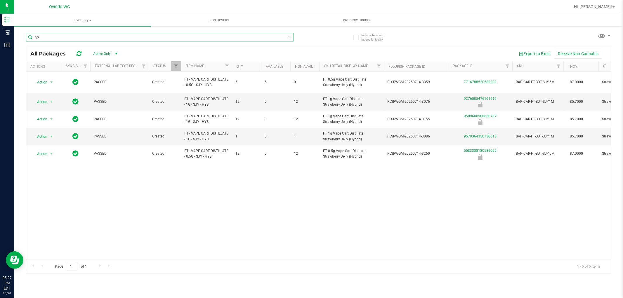
type input "sjy"
click at [145, 40] on input "sjy" at bounding box center [160, 37] width 268 height 9
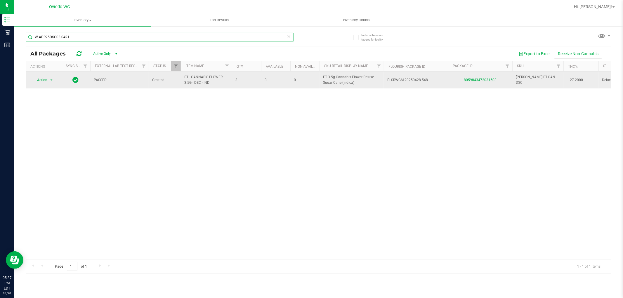
type input "W-APR25DSC03-0421"
click at [485, 81] on link "8059843472031503" at bounding box center [480, 80] width 33 height 4
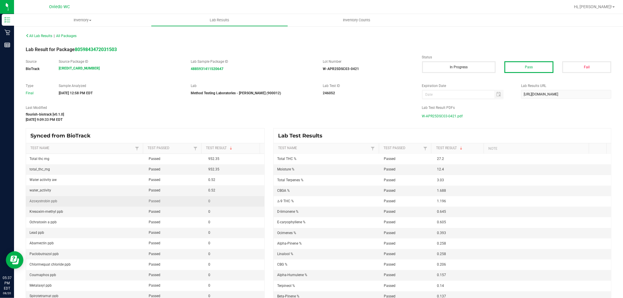
scroll to position [32, 0]
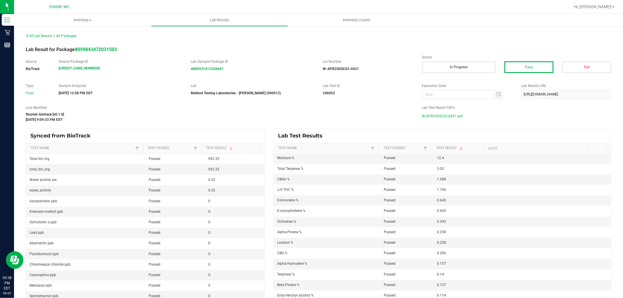
click at [437, 115] on span "W-APR25DSC03-0421.pdf" at bounding box center [442, 116] width 41 height 9
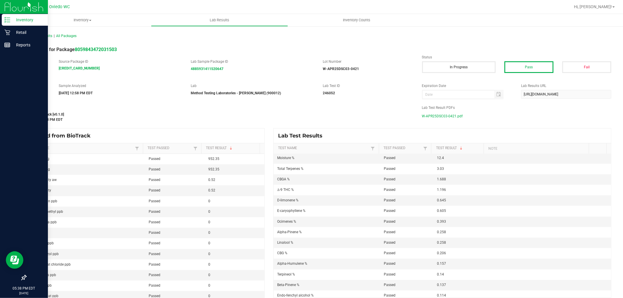
click at [3, 18] on div "Inventory" at bounding box center [25, 20] width 46 height 12
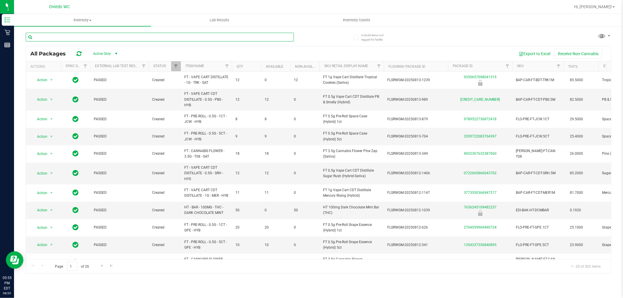
click at [75, 35] on input "text" at bounding box center [160, 37] width 268 height 9
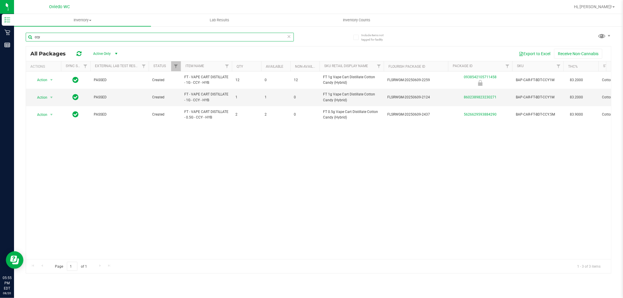
type input "ccy"
click at [103, 38] on input "ccy" at bounding box center [160, 37] width 268 height 9
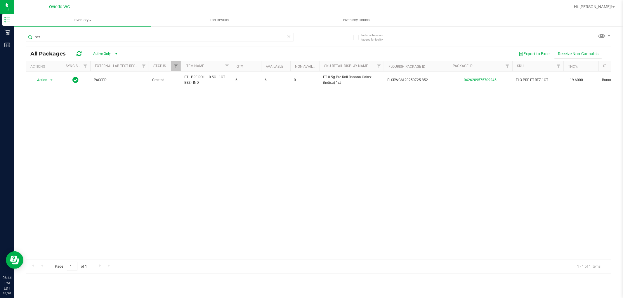
type input "bez"
click at [288, 37] on icon at bounding box center [289, 36] width 4 height 7
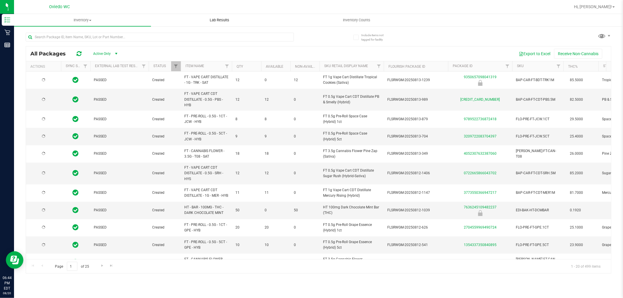
type input "[DATE]"
click at [195, 39] on input "text" at bounding box center [160, 37] width 268 height 9
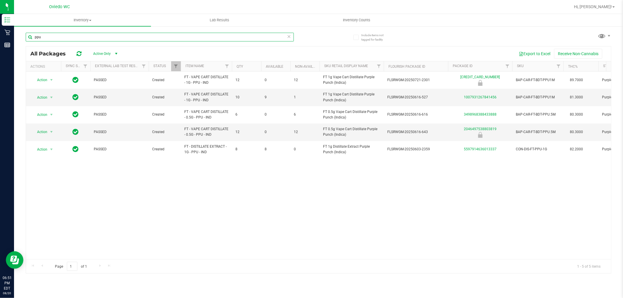
type input "ppu"
click at [131, 41] on div "ppu" at bounding box center [160, 39] width 268 height 13
click at [130, 38] on input "ppu" at bounding box center [160, 37] width 268 height 9
drag, startPoint x: 130, startPoint y: 38, endPoint x: 132, endPoint y: 36, distance: 3.1
click at [130, 38] on input "ppu" at bounding box center [160, 37] width 268 height 9
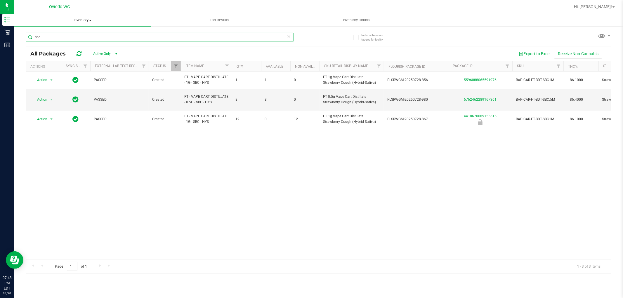
type input "sbc"
click at [290, 37] on icon at bounding box center [289, 36] width 4 height 7
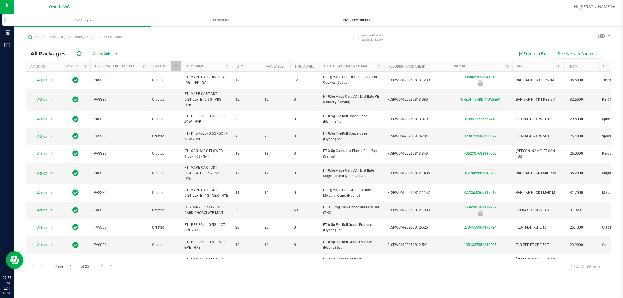
click at [357, 20] on span "Inventory Counts" at bounding box center [356, 20] width 43 height 5
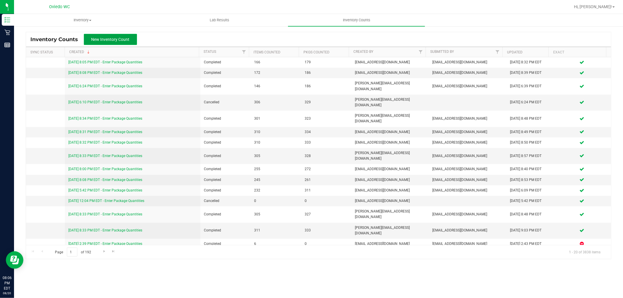
click at [104, 37] on span "New Inventory Count" at bounding box center [110, 39] width 38 height 5
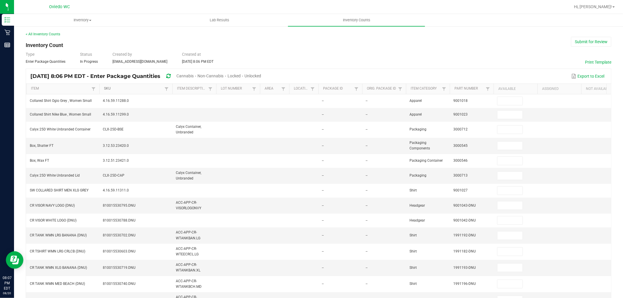
click at [110, 89] on link "SKU" at bounding box center [133, 88] width 59 height 5
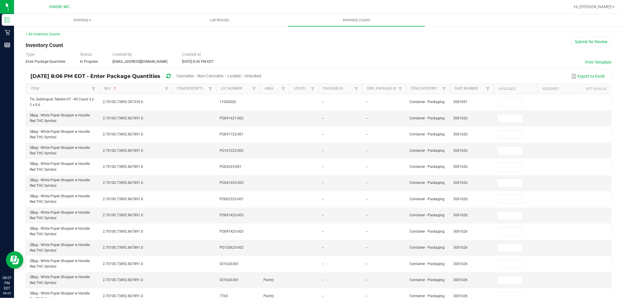
click at [197, 75] on div "Cannabis" at bounding box center [186, 76] width 21 height 11
click at [194, 75] on span "Cannabis" at bounding box center [184, 76] width 17 height 5
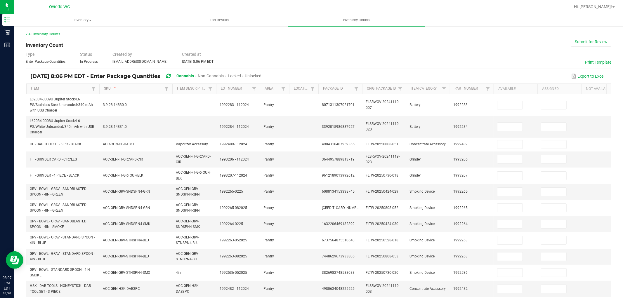
click at [261, 74] on span "Unlocked" at bounding box center [253, 76] width 17 height 5
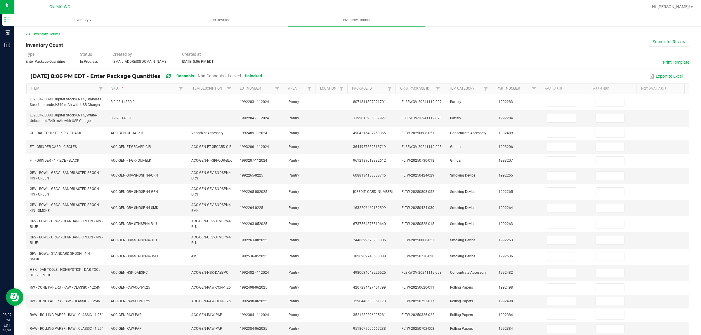
drag, startPoint x: 603, startPoint y: 0, endPoint x: 532, endPoint y: 56, distance: 90.2
click at [529, 53] on div "Type Enter Package Quantities Status In Progress Created by aovereem@liveparall…" at bounding box center [357, 57] width 663 height 13
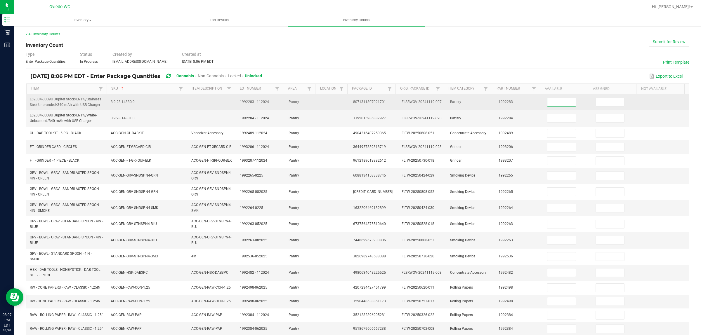
click at [547, 102] on input at bounding box center [561, 102] width 28 height 8
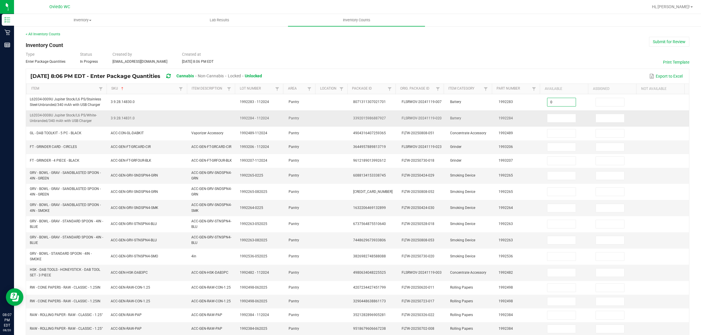
type input "0"
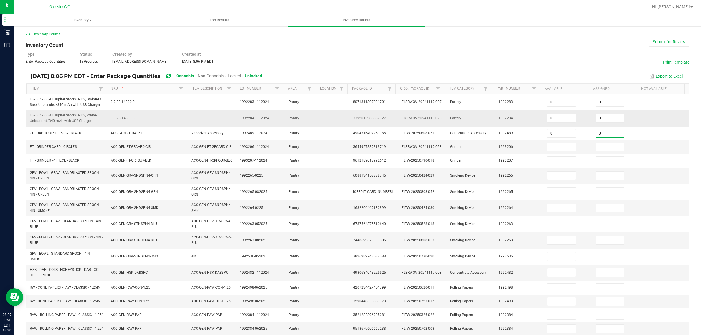
type input "0"
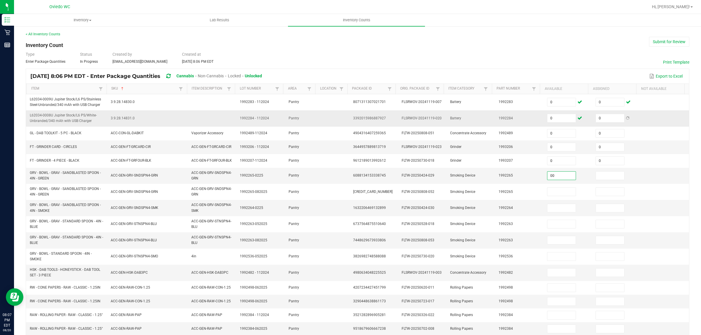
type input "0"
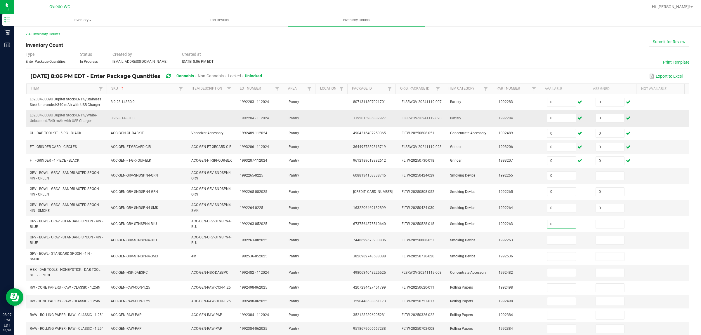
type input "0"
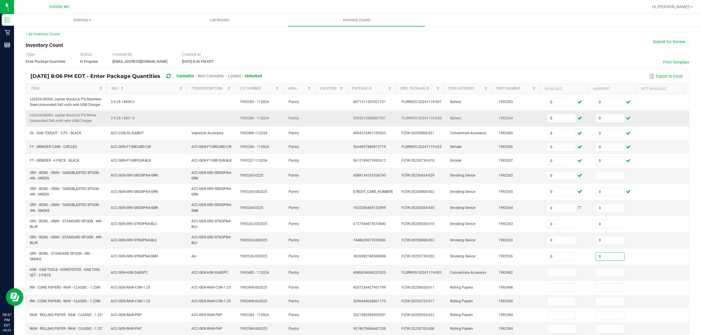
type input "0"
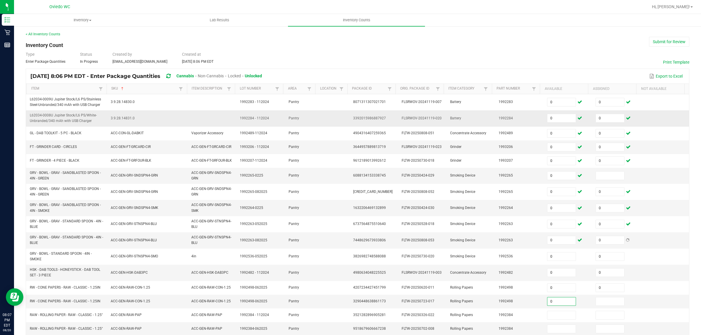
type input "0"
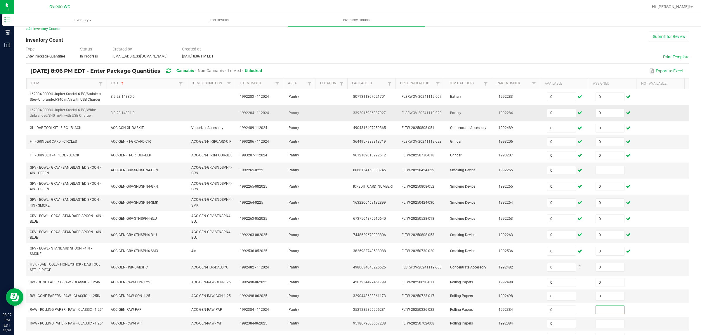
type input "0"
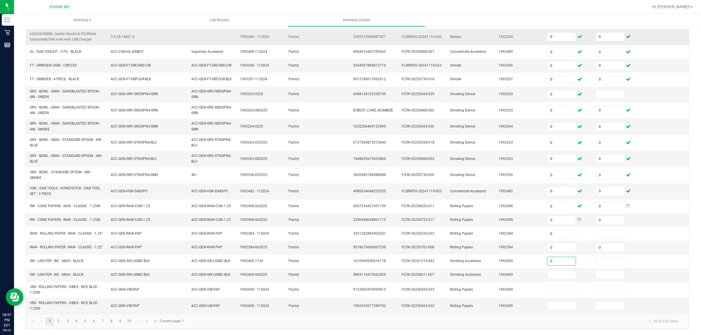
type input "0"
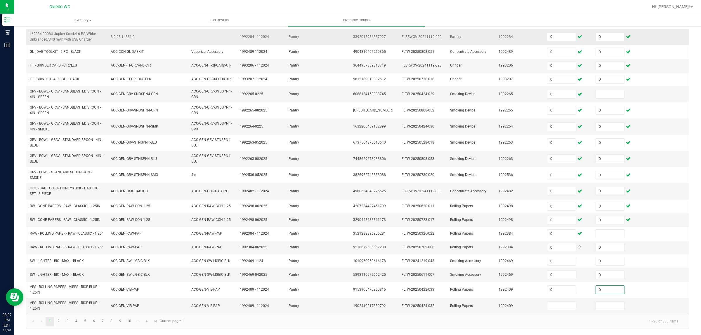
type input "0"
click at [56, 298] on link "2" at bounding box center [58, 321] width 8 height 9
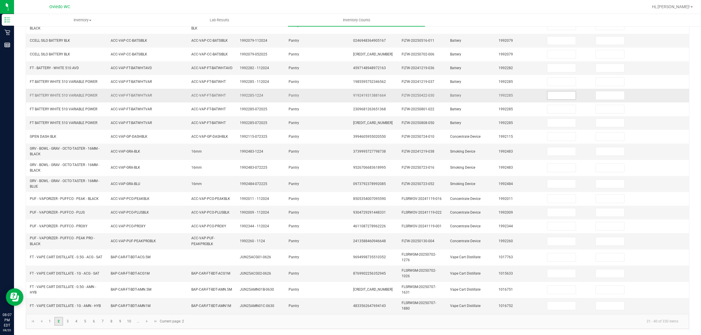
scroll to position [79, 0]
click at [555, 36] on input at bounding box center [561, 40] width 28 height 8
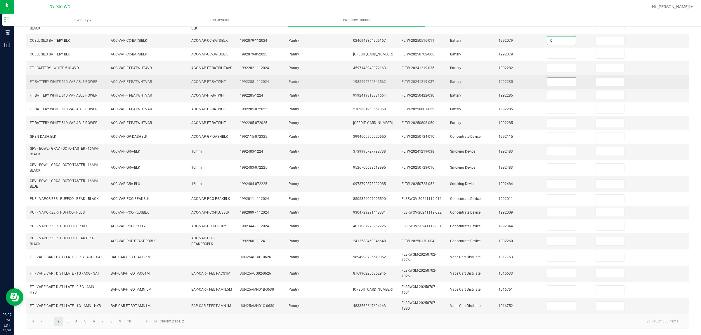
type input "0"
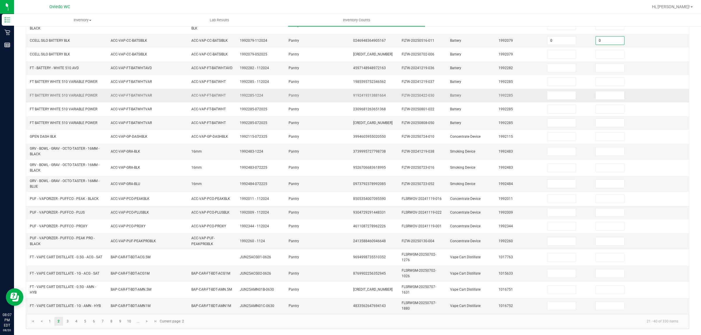
type input "0"
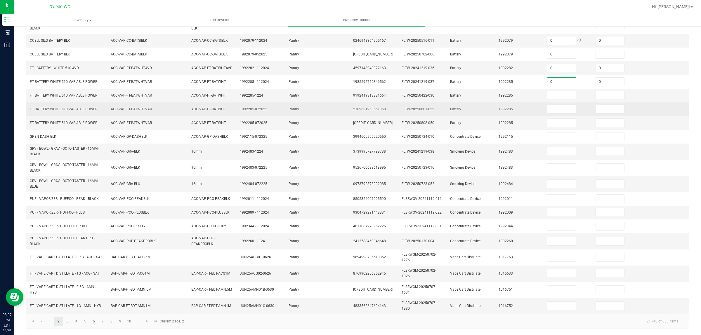
type input "0"
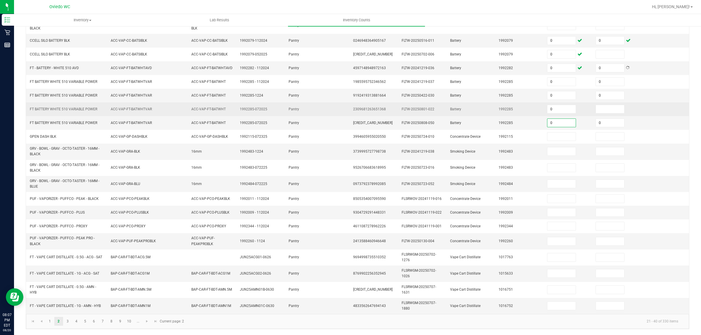
type input "0"
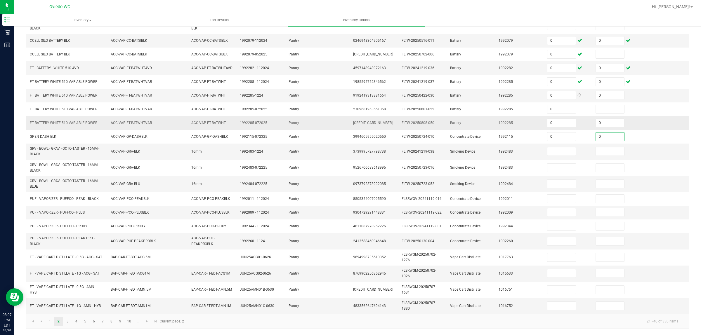
type input "0"
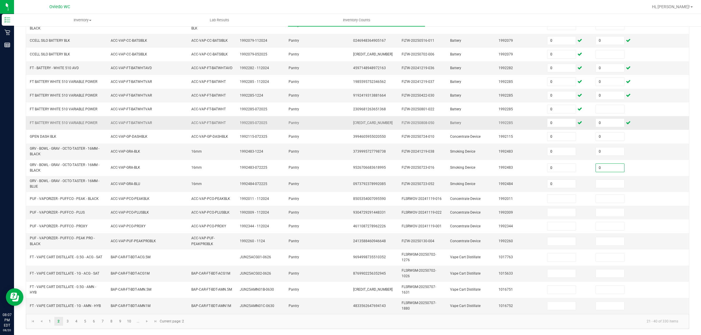
type input "0"
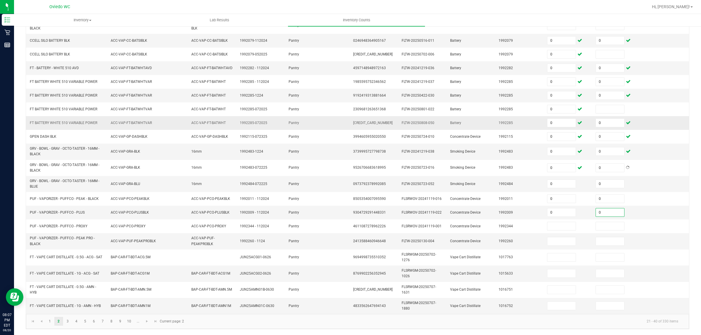
type input "0"
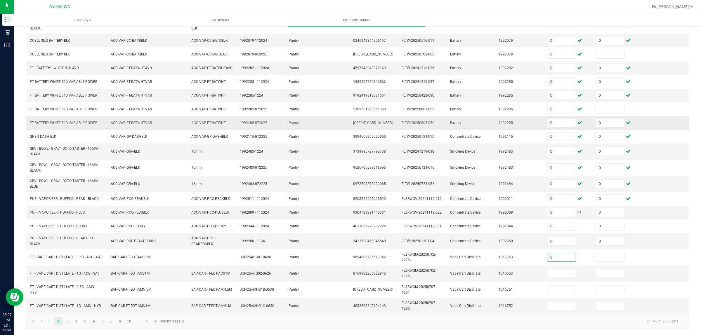
type input "0"
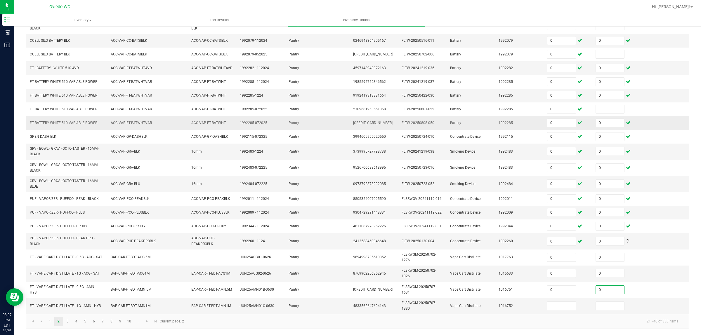
type input "0"
click at [75, 298] on link "4" at bounding box center [76, 321] width 8 height 9
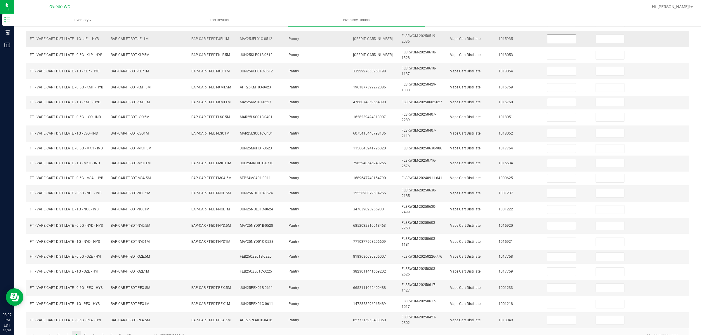
drag, startPoint x: 548, startPoint y: 39, endPoint x: 551, endPoint y: 37, distance: 3.8
click at [551, 37] on input at bounding box center [561, 39] width 28 height 8
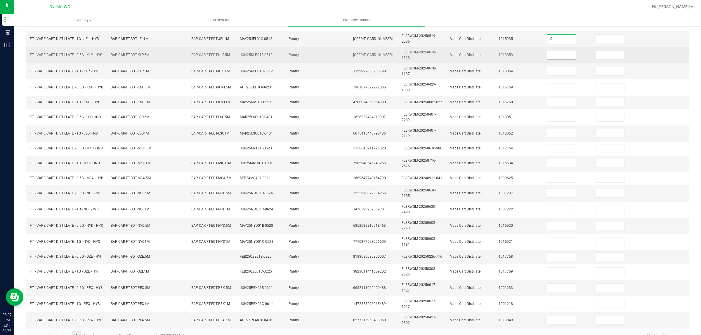
type input "0"
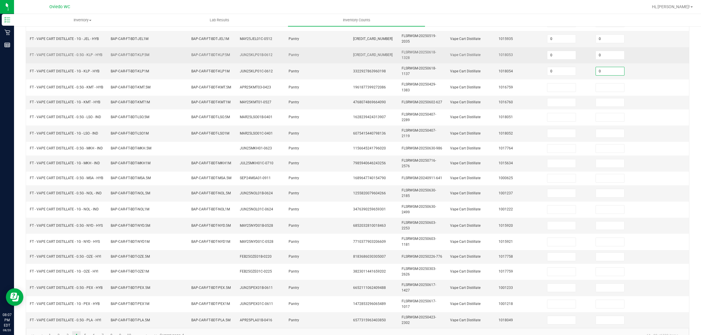
type input "0"
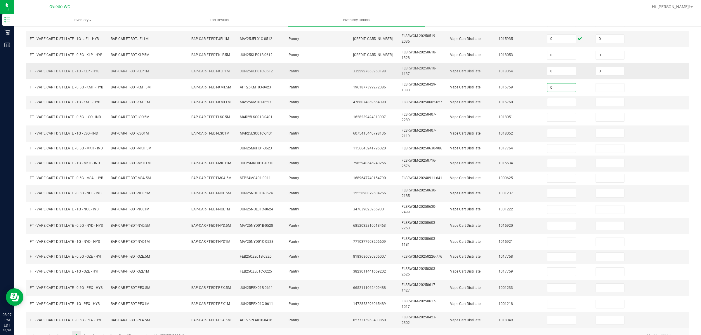
type input "0"
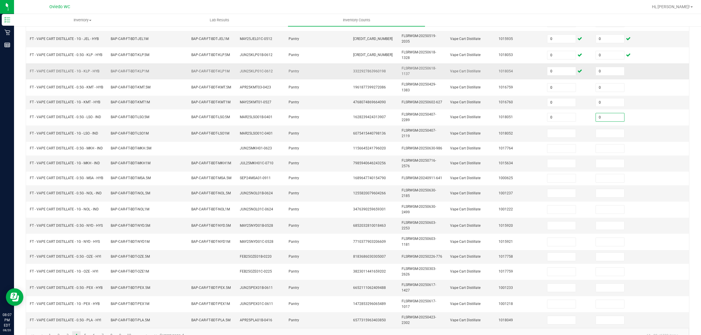
type input "0"
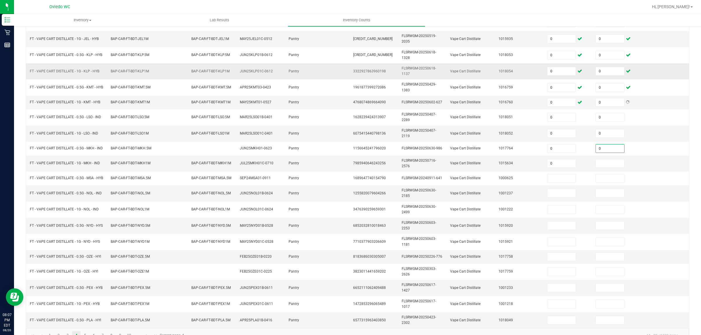
type input "0"
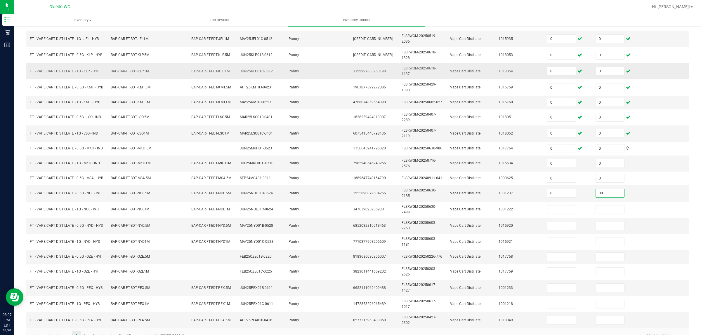
type input "0"
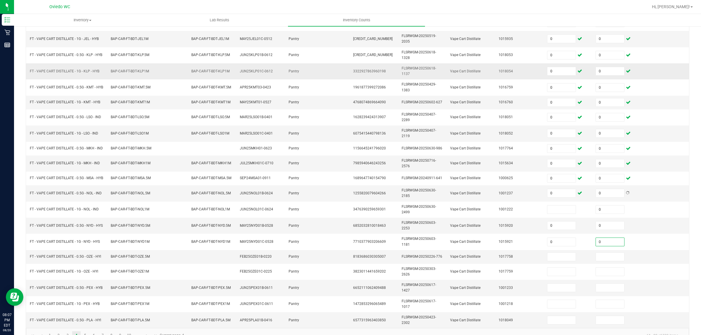
type input "0"
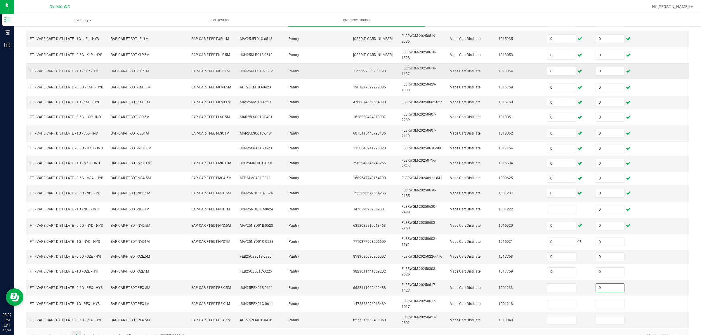
type input "0"
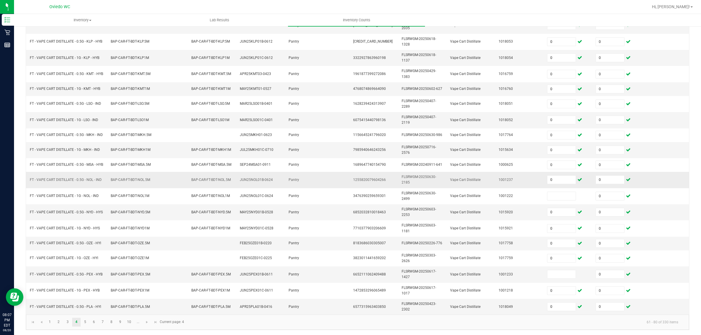
scroll to position [100, 0]
click at [84, 298] on link "5" at bounding box center [85, 321] width 8 height 9
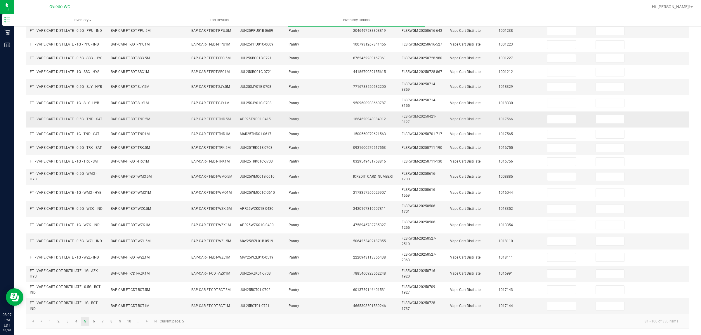
scroll to position [88, 0]
click at [558, 29] on input at bounding box center [561, 31] width 28 height 8
click at [102, 298] on link "7" at bounding box center [102, 321] width 8 height 9
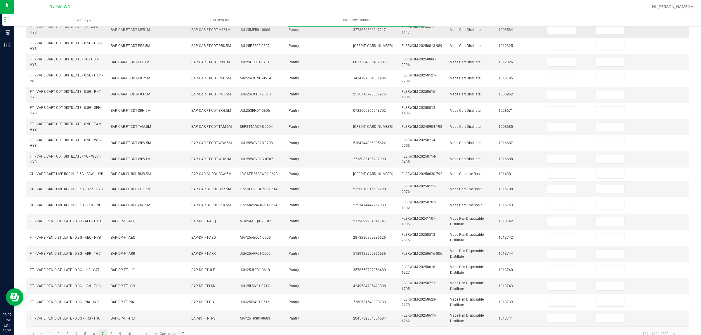
click at [554, 31] on input at bounding box center [561, 30] width 28 height 8
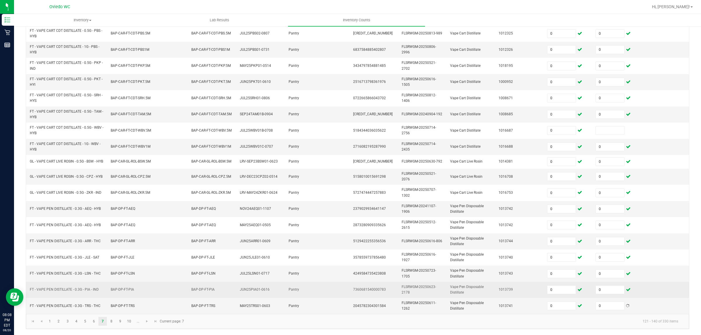
scroll to position [104, 0]
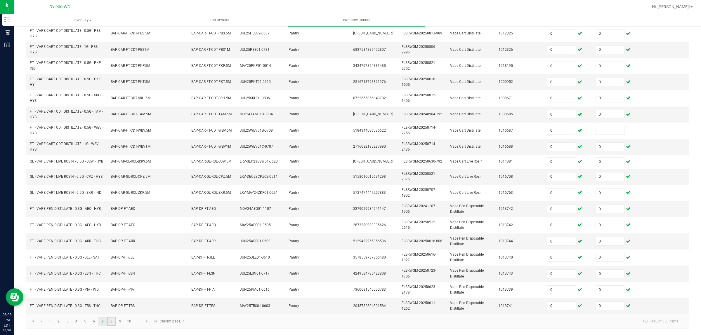
click at [111, 298] on link "8" at bounding box center [111, 321] width 8 height 9
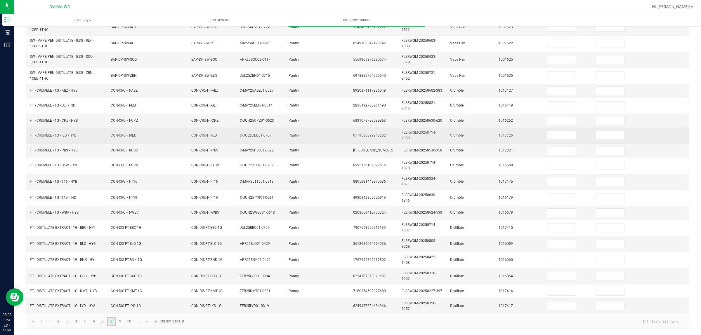
scroll to position [93, 0]
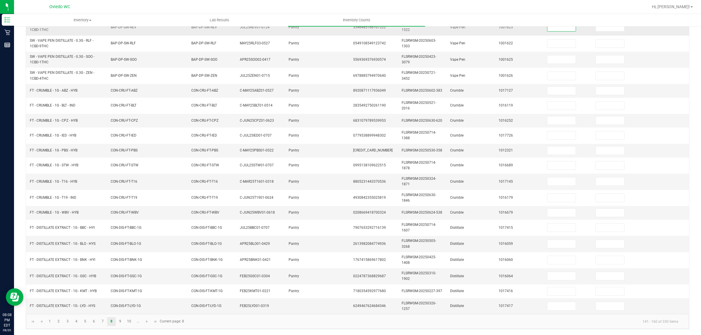
click at [549, 27] on input at bounding box center [561, 27] width 28 height 8
click at [132, 298] on link "10" at bounding box center [129, 321] width 8 height 9
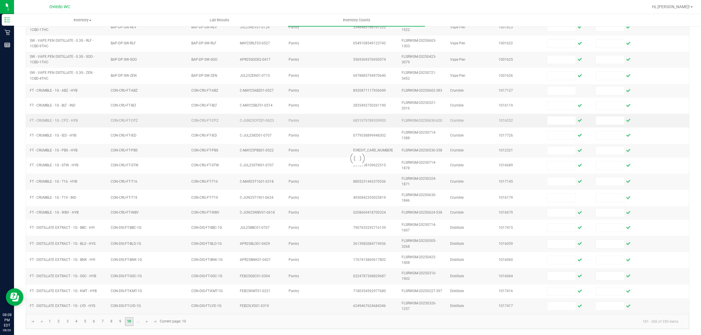
scroll to position [91, 0]
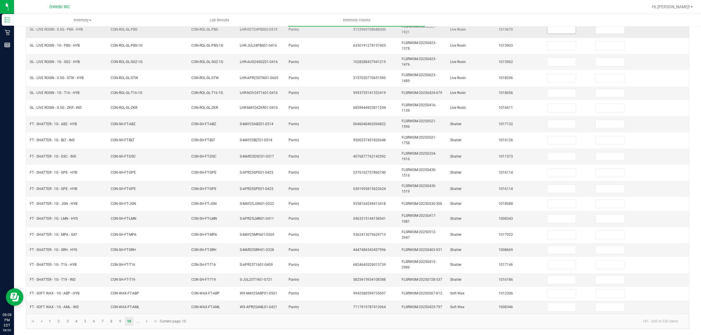
click at [557, 28] on input at bounding box center [561, 29] width 28 height 8
click at [147, 298] on span "Go to the next page" at bounding box center [146, 321] width 5 height 5
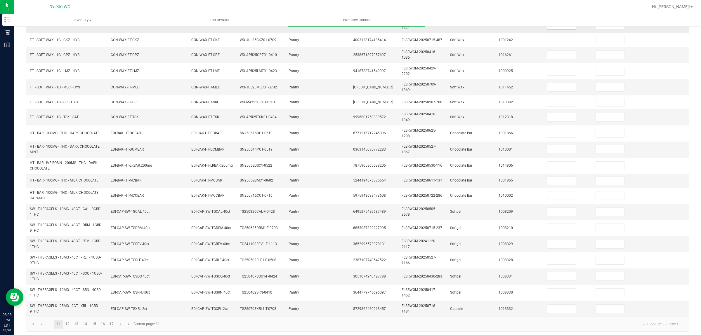
click at [560, 29] on input at bounding box center [561, 25] width 28 height 8
click at [78, 298] on link "13" at bounding box center [76, 324] width 8 height 9
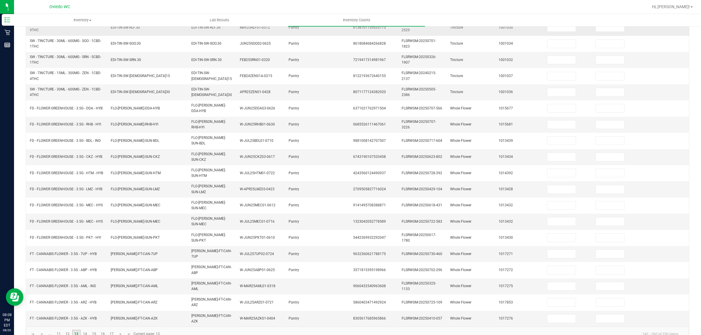
scroll to position [88, 0]
click at [558, 31] on input at bounding box center [561, 30] width 28 height 8
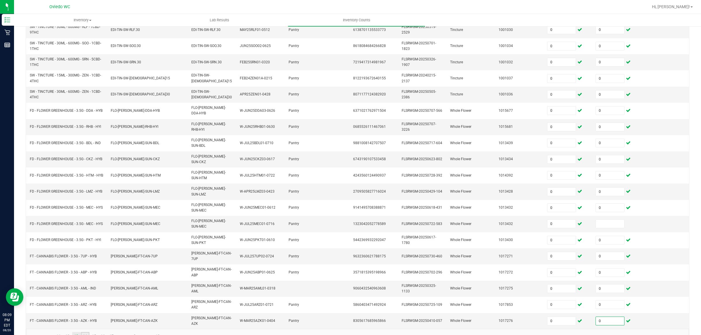
click at [85, 298] on link "14" at bounding box center [85, 336] width 8 height 9
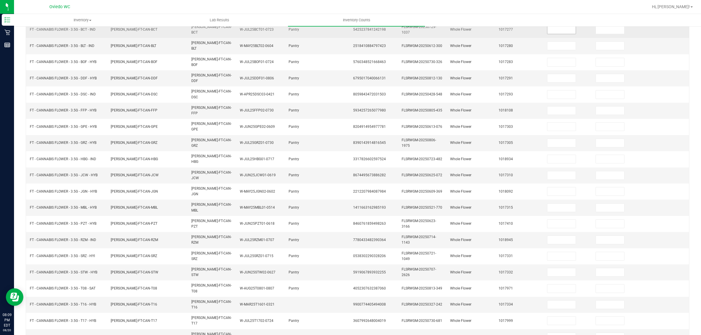
click at [562, 33] on input at bounding box center [561, 30] width 28 height 8
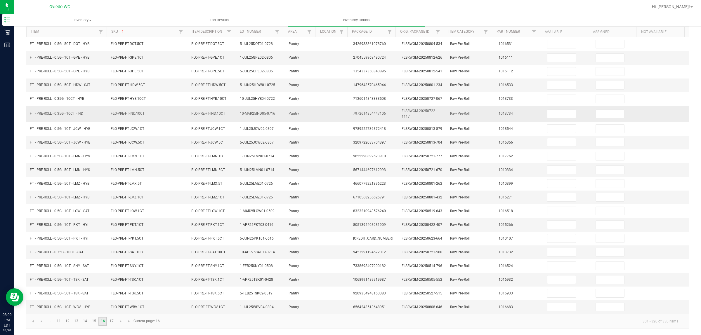
scroll to position [61, 0]
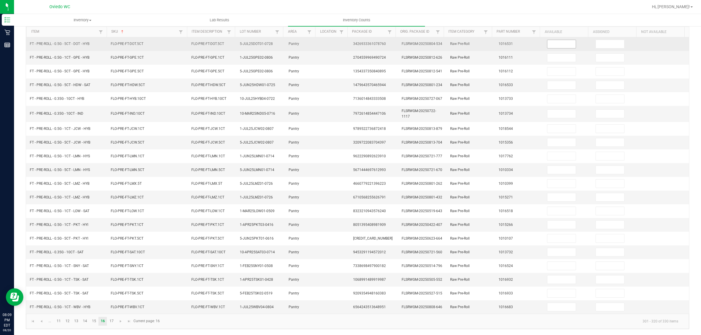
click at [549, 40] on input at bounding box center [561, 44] width 28 height 8
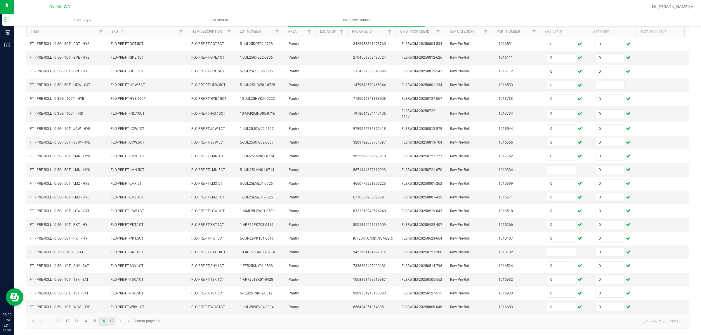
click at [114, 298] on link "17" at bounding box center [111, 321] width 8 height 9
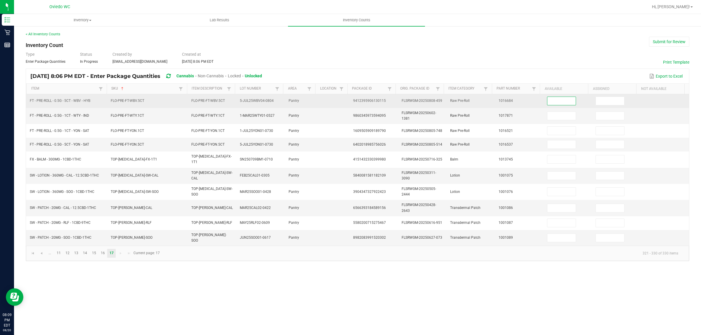
click at [564, 101] on input at bounding box center [561, 101] width 28 height 8
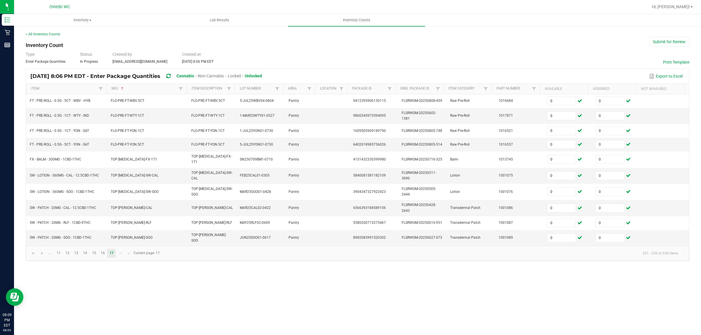
click at [622, 47] on div "< All Inventory Counts Inventory Count Submit for Review Type Enter Package Qua…" at bounding box center [357, 147] width 663 height 230
click at [622, 43] on button "Submit for Review" at bounding box center [669, 42] width 40 height 10
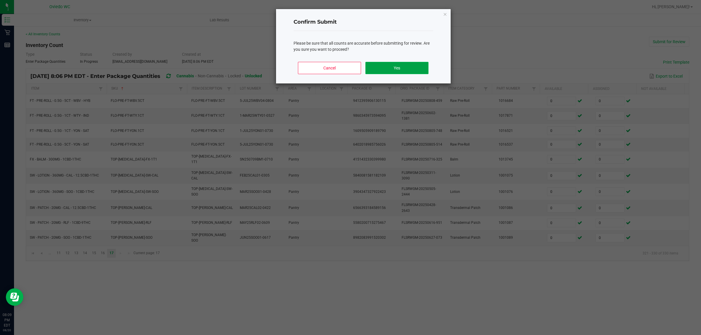
click at [412, 68] on button "Yes" at bounding box center [396, 68] width 63 height 12
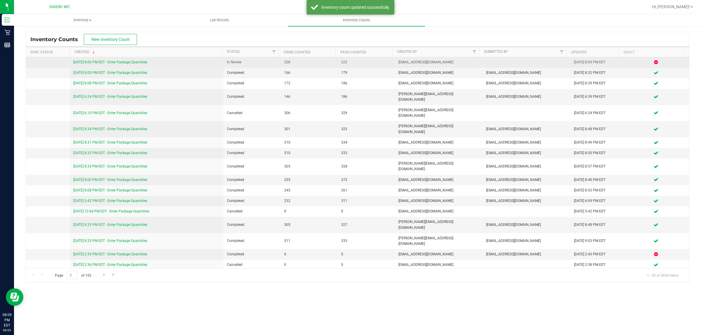
click at [133, 60] on div "[DATE] 8:06 PM EDT - Enter Package Quantities" at bounding box center [146, 63] width 147 height 6
click at [136, 63] on link "[DATE] 8:06 PM EDT - Enter Package Quantities" at bounding box center [110, 62] width 74 height 4
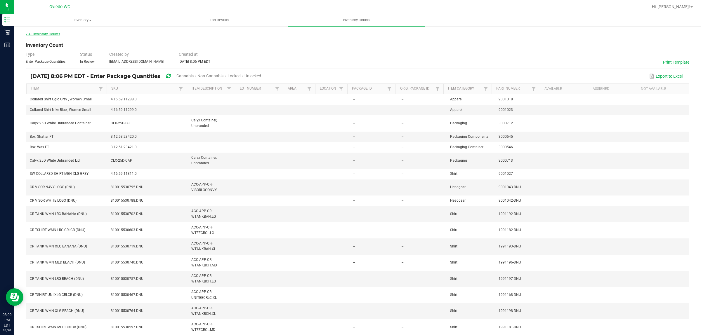
click at [41, 32] on link "< All Inventory Counts" at bounding box center [43, 34] width 34 height 4
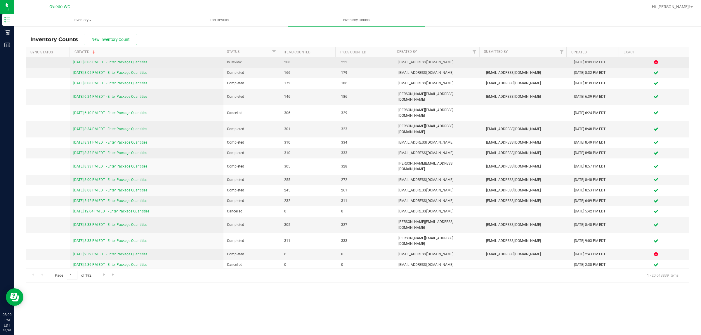
click at [134, 61] on link "[DATE] 8:06 PM EDT - Enter Package Quantities" at bounding box center [110, 62] width 74 height 4
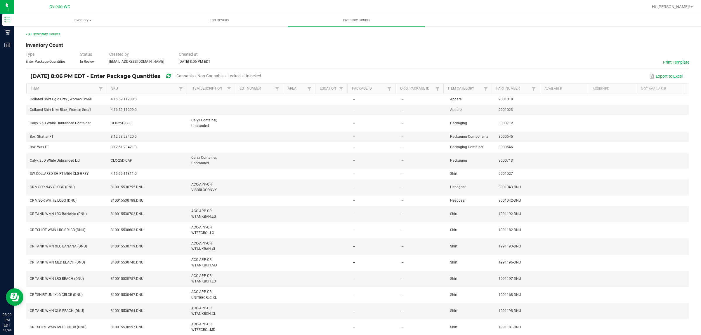
click at [261, 74] on span "Unlocked" at bounding box center [252, 76] width 17 height 5
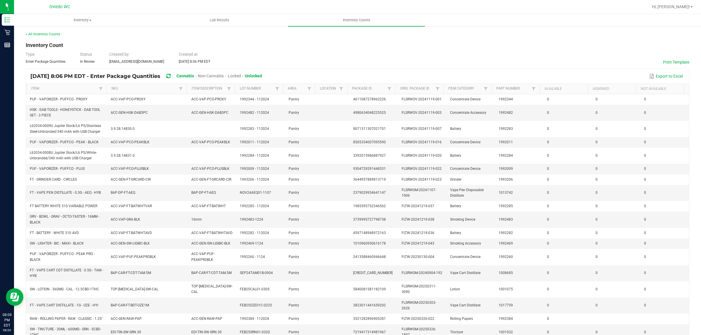
click at [241, 74] on span "Locked" at bounding box center [234, 76] width 13 height 5
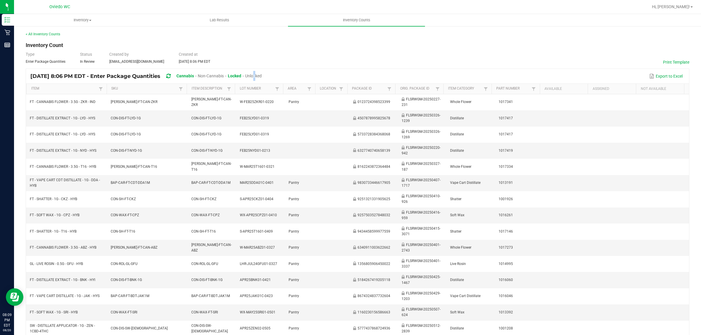
click at [262, 75] on span "Unlocked" at bounding box center [253, 76] width 17 height 5
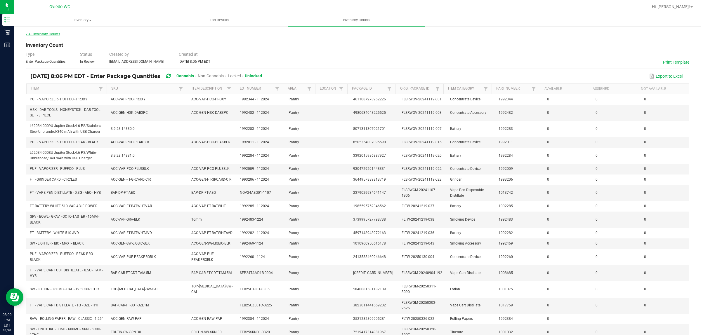
click at [34, 34] on link "< All Inventory Counts" at bounding box center [43, 34] width 34 height 4
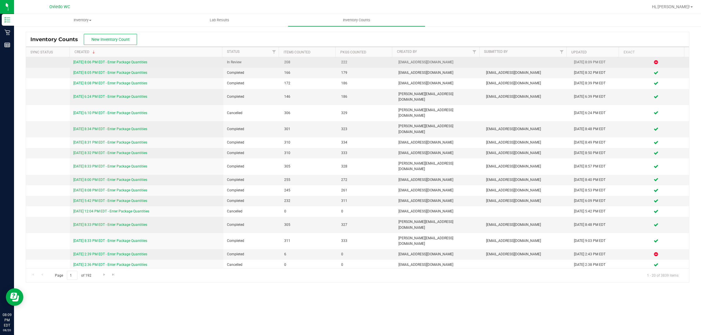
click at [622, 62] on icon at bounding box center [656, 62] width 4 height 4
click at [136, 62] on link "[DATE] 8:06 PM EDT - Enter Package Quantities" at bounding box center [110, 62] width 74 height 4
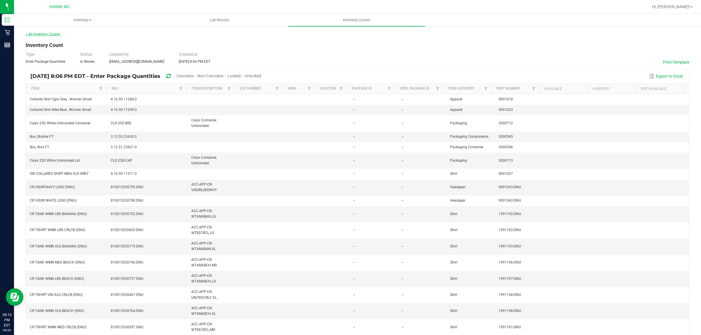
click at [38, 34] on link "< All Inventory Counts" at bounding box center [43, 34] width 34 height 4
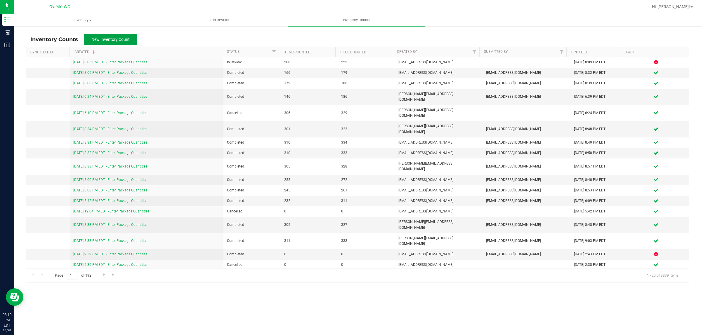
click at [102, 40] on span "New Inventory Count" at bounding box center [110, 39] width 38 height 5
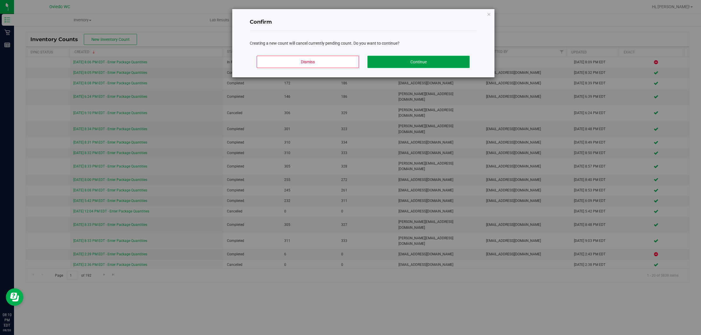
click at [401, 62] on button "Continue" at bounding box center [418, 62] width 102 height 12
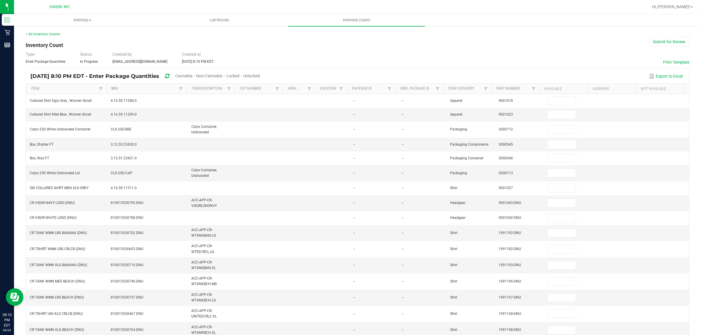
click at [116, 87] on link "SKU" at bounding box center [144, 88] width 66 height 5
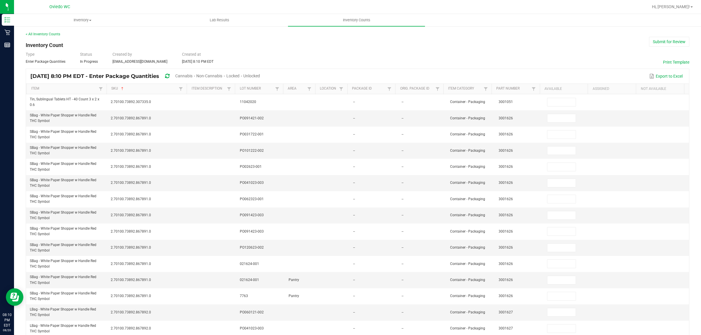
click at [192, 74] on span "Cannabis" at bounding box center [183, 76] width 17 height 5
click at [260, 74] on span "Unlocked" at bounding box center [251, 76] width 17 height 5
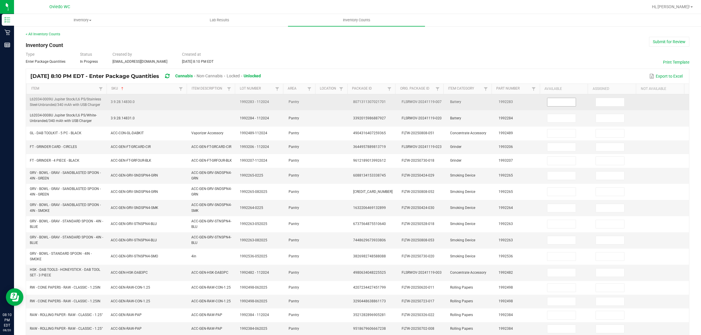
click at [549, 98] on span at bounding box center [561, 102] width 29 height 9
click at [552, 103] on input at bounding box center [561, 102] width 28 height 8
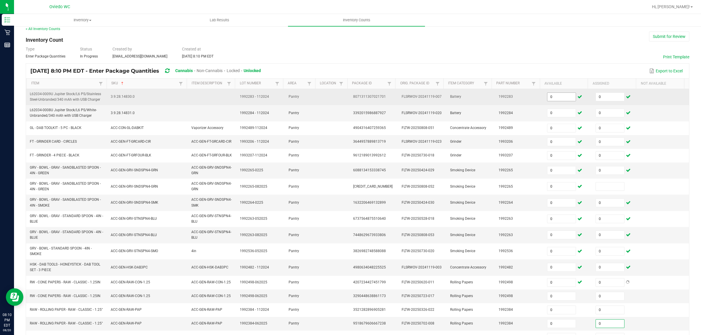
scroll to position [91, 0]
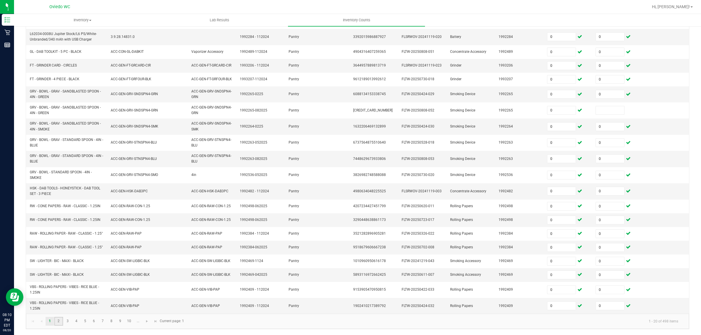
click at [58, 298] on link "2" at bounding box center [58, 321] width 8 height 9
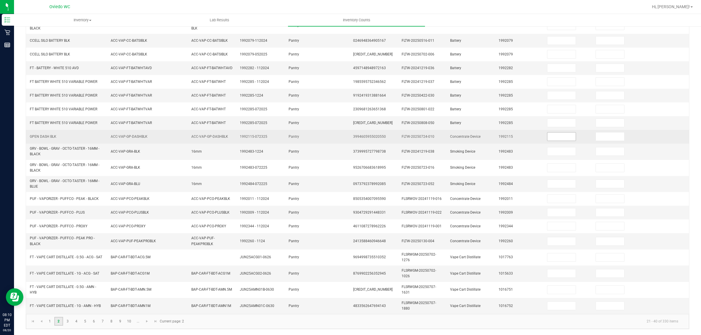
scroll to position [79, 0]
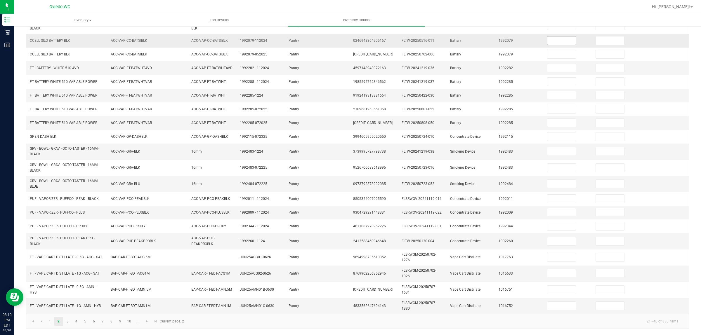
click at [558, 39] on input at bounding box center [561, 40] width 28 height 8
click at [67, 298] on link "3" at bounding box center [67, 321] width 8 height 9
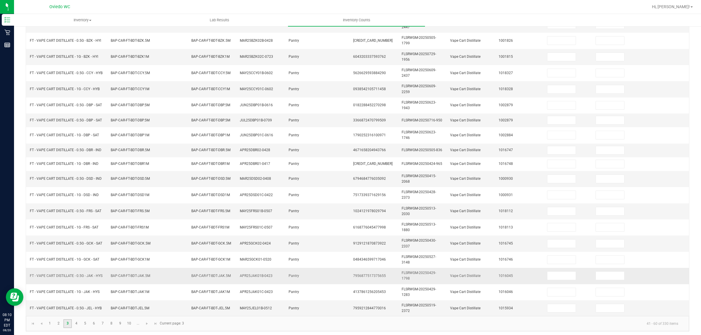
scroll to position [98, 0]
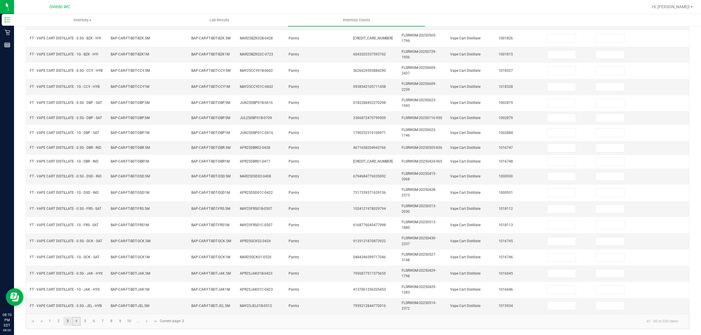
click at [78, 298] on link "4" at bounding box center [76, 321] width 8 height 9
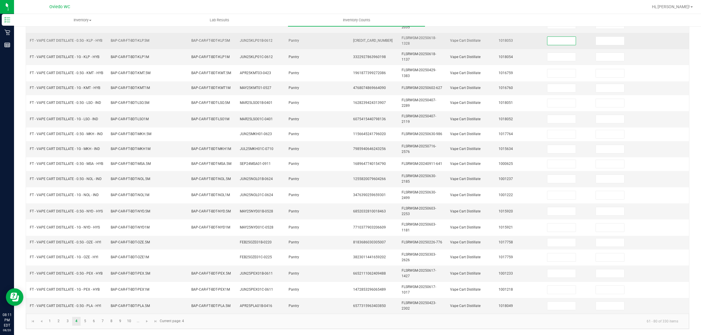
click at [547, 37] on input at bounding box center [561, 41] width 28 height 8
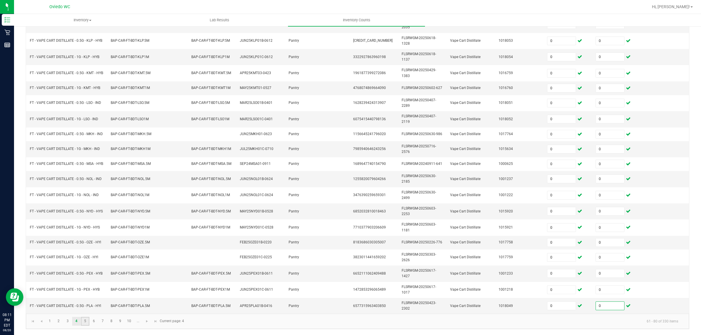
click at [88, 298] on link "5" at bounding box center [85, 321] width 8 height 9
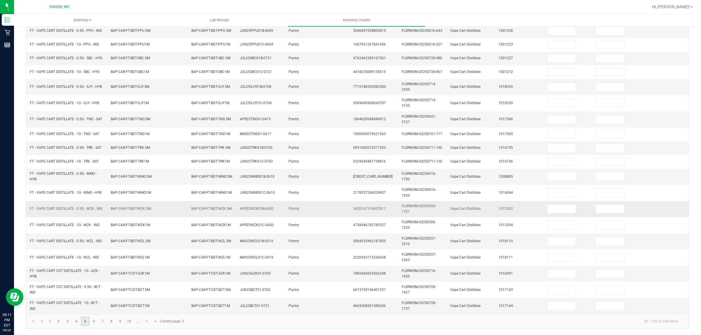
scroll to position [88, 0]
click at [550, 29] on input at bounding box center [561, 31] width 28 height 8
click at [96, 298] on link "6" at bounding box center [94, 321] width 8 height 9
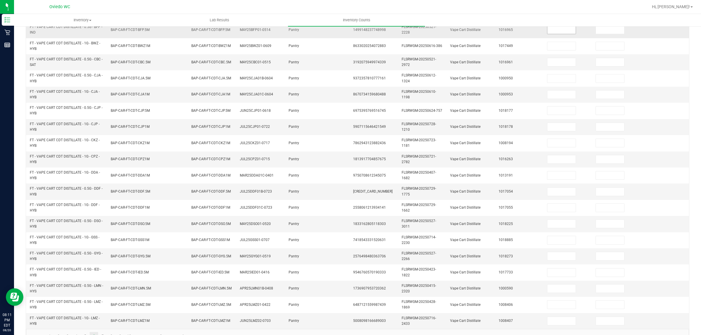
click at [558, 29] on input at bounding box center [561, 30] width 28 height 8
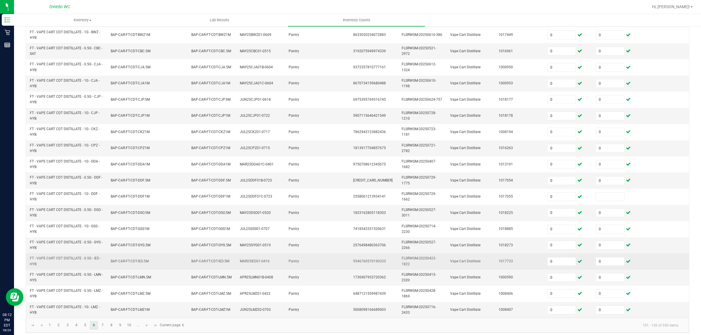
scroll to position [104, 0]
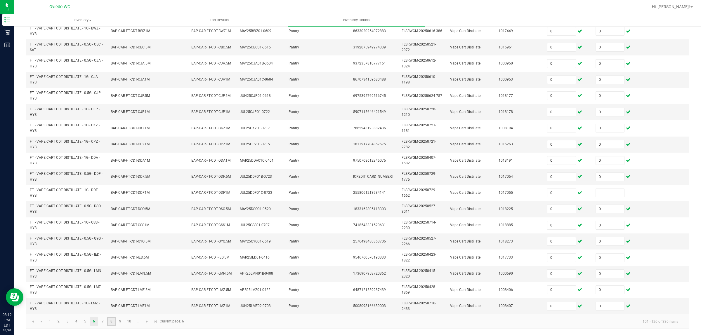
click at [114, 298] on link "8" at bounding box center [111, 321] width 8 height 9
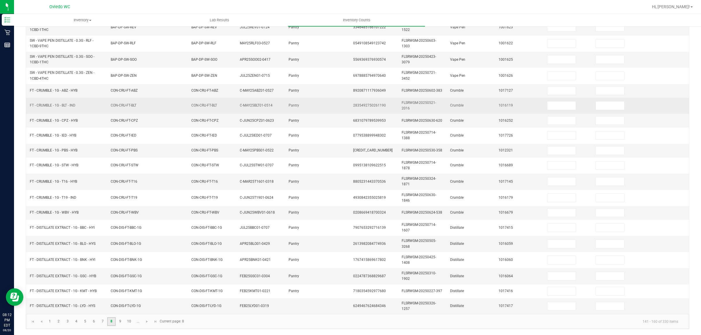
scroll to position [93, 0]
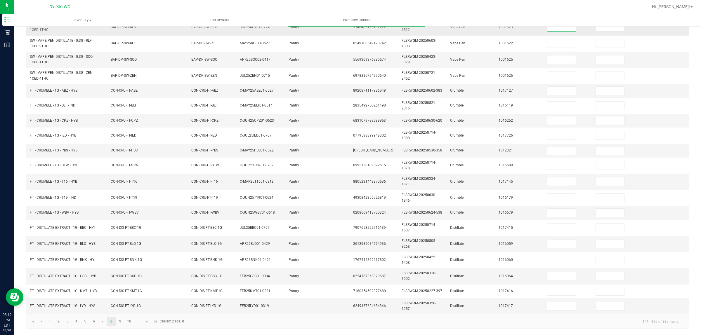
click at [554, 27] on input at bounding box center [561, 27] width 28 height 8
click at [130, 298] on link "10" at bounding box center [129, 321] width 8 height 9
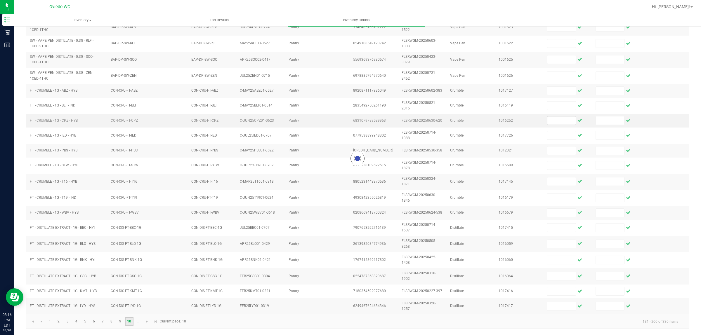
scroll to position [91, 0]
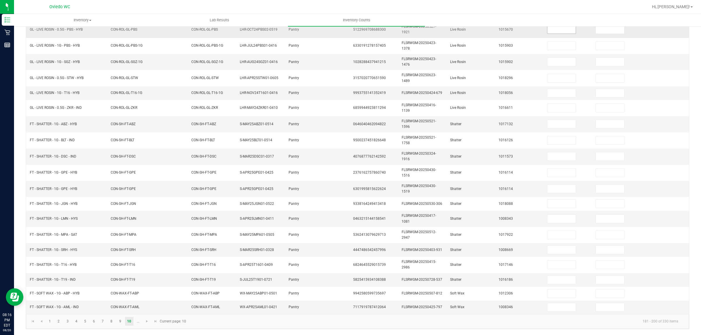
click at [556, 28] on input at bounding box center [561, 29] width 28 height 8
click at [148, 298] on span "Go to the next page" at bounding box center [146, 321] width 5 height 5
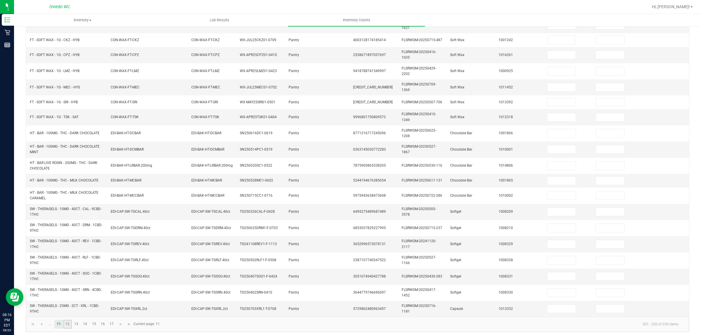
click at [67, 298] on link "12" at bounding box center [67, 324] width 8 height 9
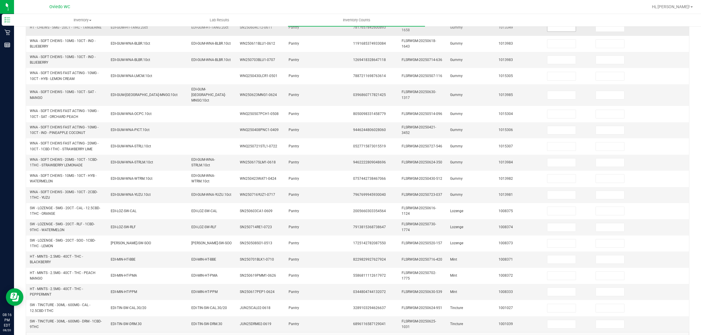
click at [558, 28] on input at bounding box center [561, 27] width 28 height 8
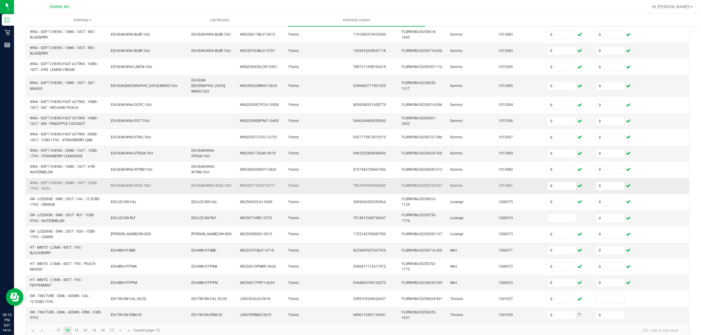
scroll to position [104, 0]
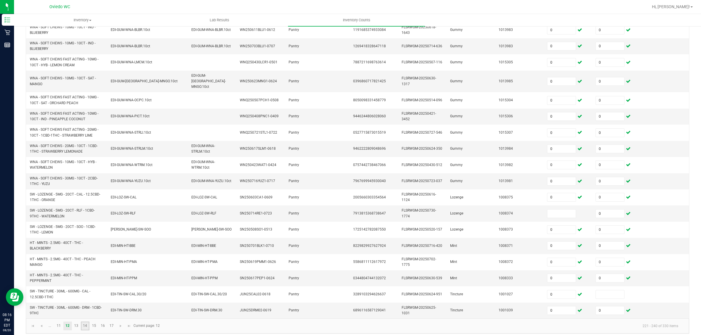
click at [84, 298] on link "14" at bounding box center [85, 326] width 8 height 9
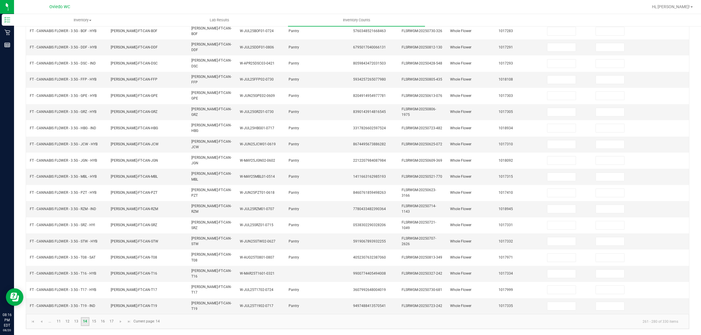
scroll to position [72, 0]
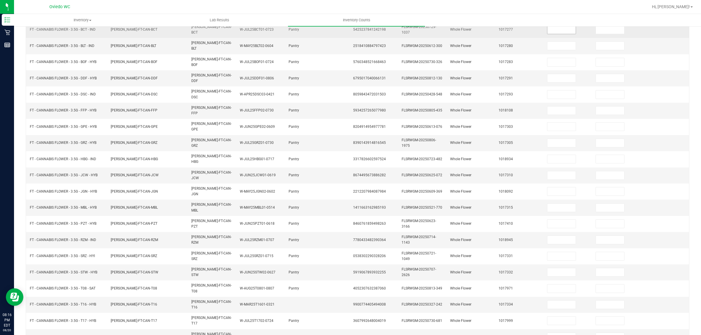
click at [547, 33] on input at bounding box center [561, 30] width 28 height 8
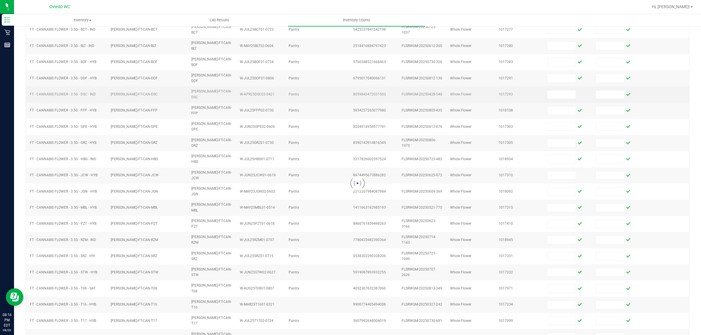
scroll to position [61, 0]
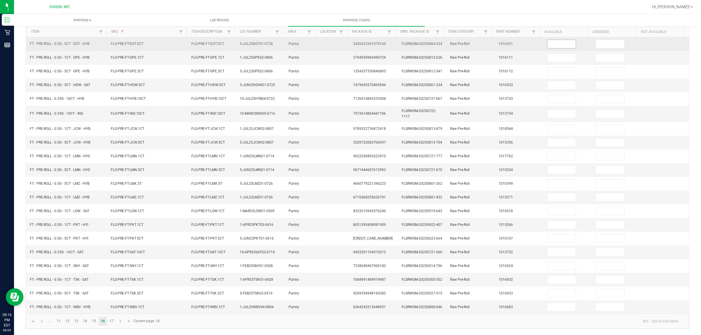
click at [548, 42] on input at bounding box center [561, 44] width 28 height 8
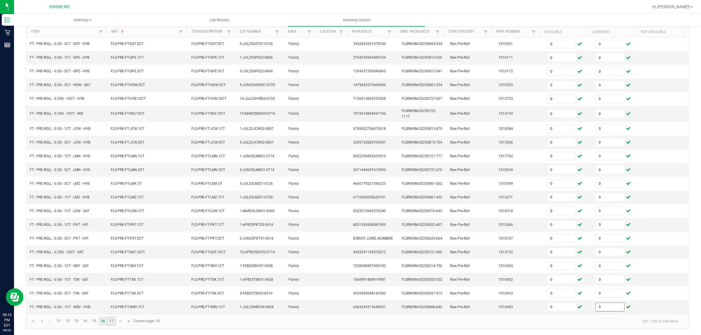
click at [110, 298] on link "17" at bounding box center [111, 321] width 8 height 9
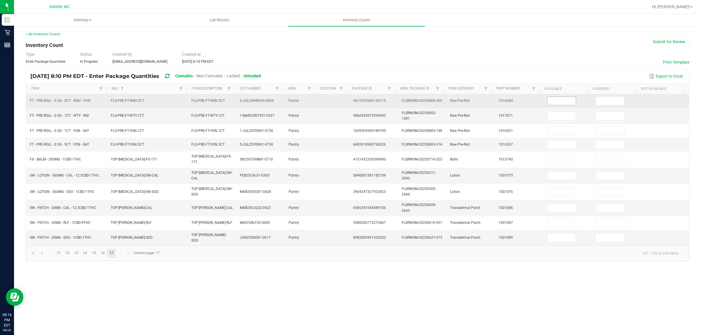
click at [558, 103] on input at bounding box center [561, 101] width 28 height 8
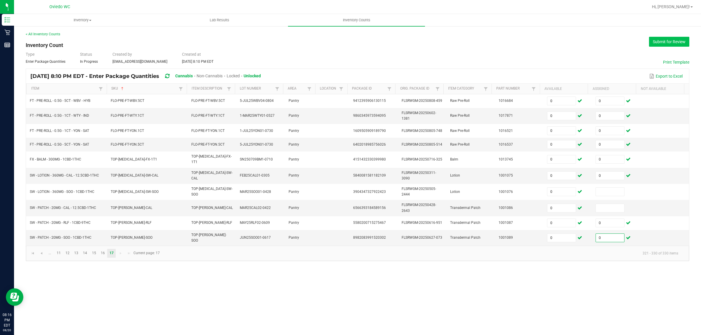
click at [622, 39] on button "Submit for Review" at bounding box center [669, 42] width 40 height 10
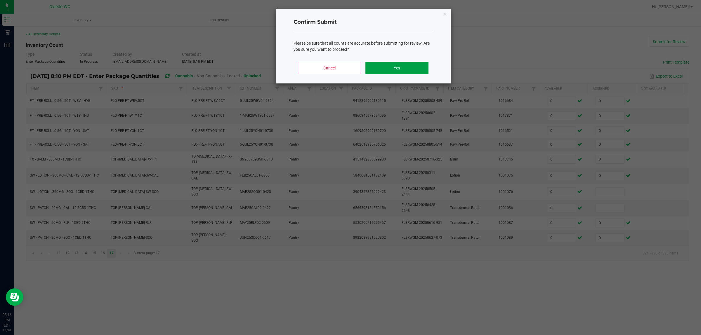
click at [421, 62] on button "Yes" at bounding box center [396, 68] width 63 height 12
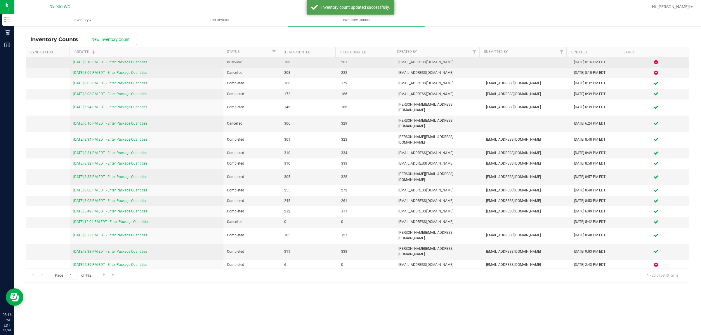
click at [135, 64] on link "[DATE] 8:10 PM EDT - Enter Package Quantities" at bounding box center [110, 62] width 74 height 4
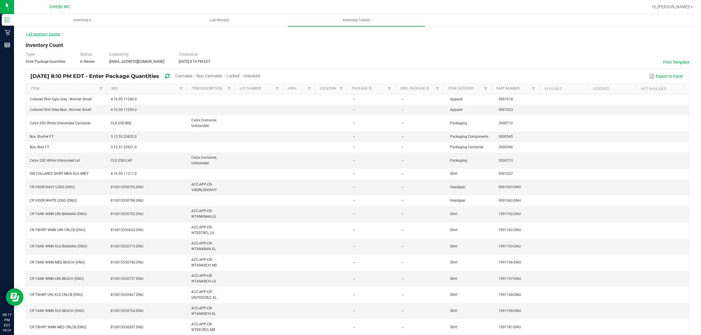
click at [44, 32] on link "< All Inventory Counts" at bounding box center [43, 34] width 34 height 4
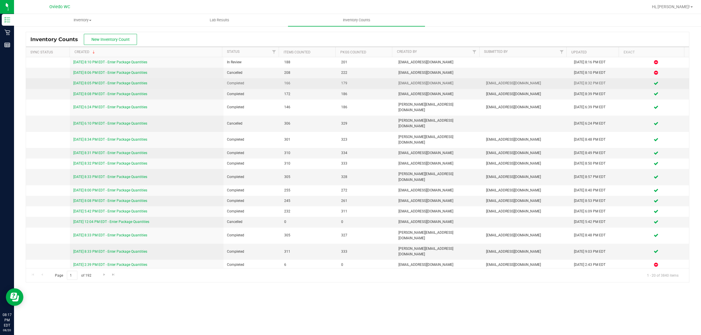
click at [134, 82] on link "[DATE] 8:05 PM EDT - Enter Package Quantities" at bounding box center [110, 83] width 74 height 4
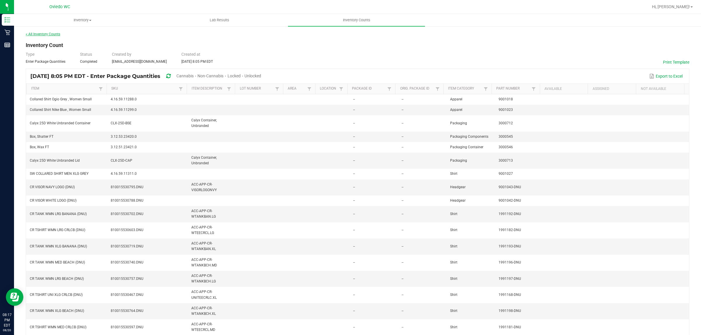
click at [45, 34] on link "< All Inventory Counts" at bounding box center [43, 34] width 34 height 4
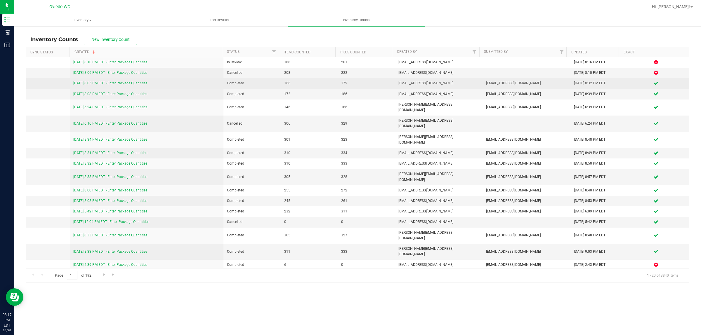
click at [139, 83] on link "[DATE] 8:05 PM EDT - Enter Package Quantities" at bounding box center [110, 83] width 74 height 4
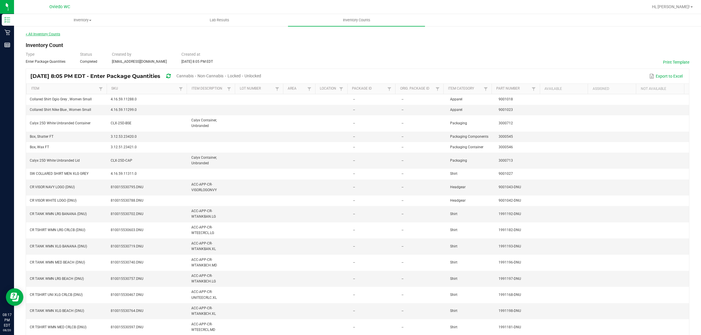
click at [32, 34] on link "< All Inventory Counts" at bounding box center [43, 34] width 34 height 4
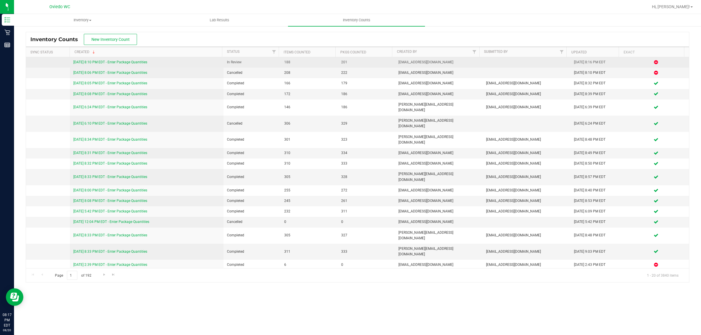
click at [108, 62] on link "[DATE] 8:10 PM EDT - Enter Package Quantities" at bounding box center [110, 62] width 74 height 4
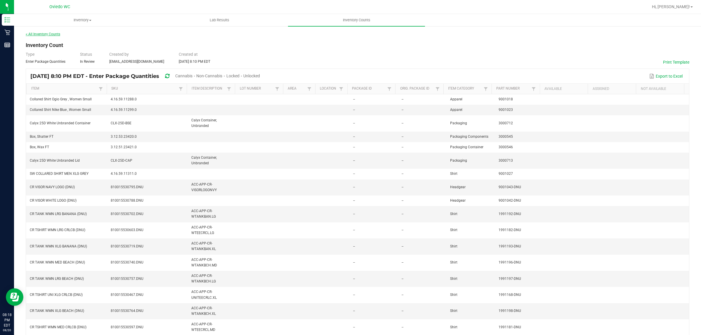
click at [51, 33] on link "< All Inventory Counts" at bounding box center [43, 34] width 34 height 4
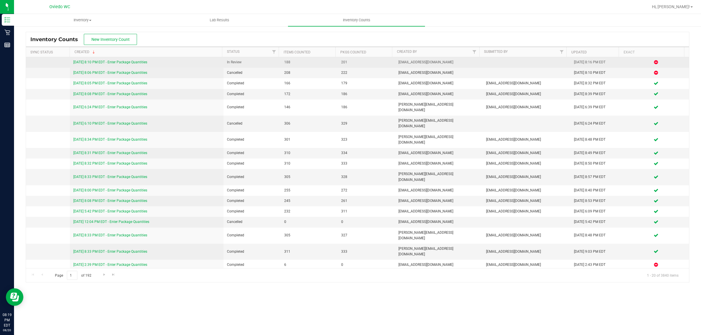
click at [137, 63] on link "[DATE] 8:10 PM EDT - Enter Package Quantities" at bounding box center [110, 62] width 74 height 4
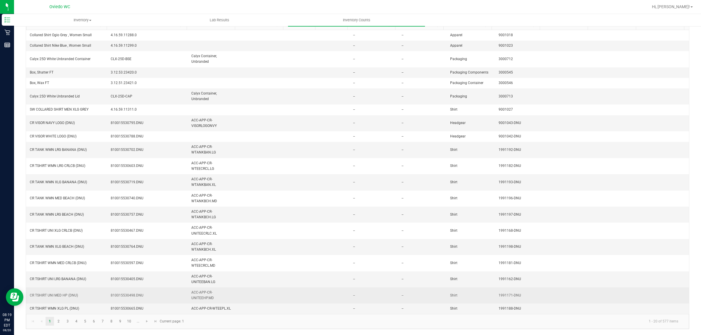
scroll to position [66, 0]
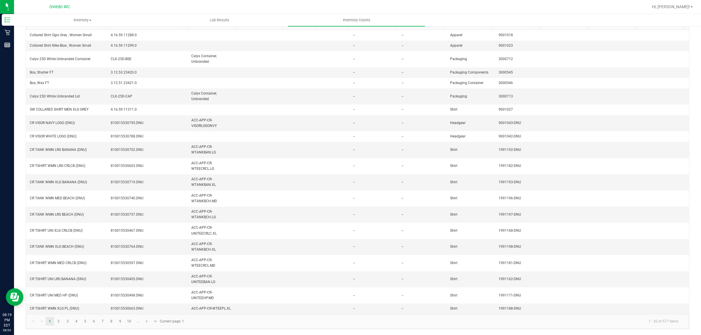
click at [177, 298] on kendo-pager "1 2 3 4 5 6 7 8 9 10 ... 1 - 20 of 577 items Current page: 1" at bounding box center [357, 321] width 663 height 15
click at [119, 298] on link "9" at bounding box center [120, 321] width 8 height 9
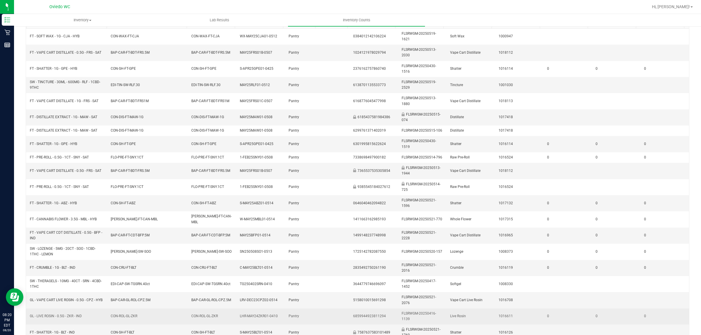
click at [102, 298] on td "GL - LIVE ROSIN - 0.5G - ZKR - IND" at bounding box center [66, 317] width 81 height 16
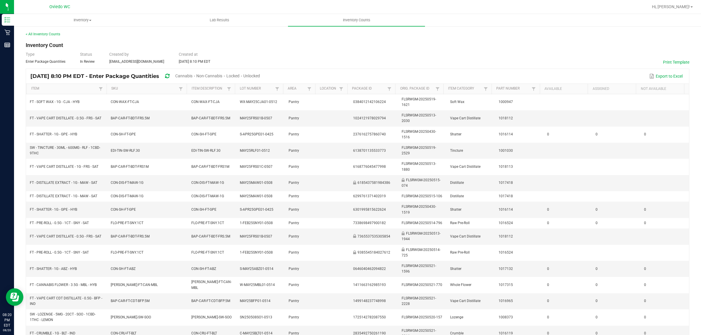
click at [192, 76] on span "Cannabis" at bounding box center [183, 76] width 17 height 5
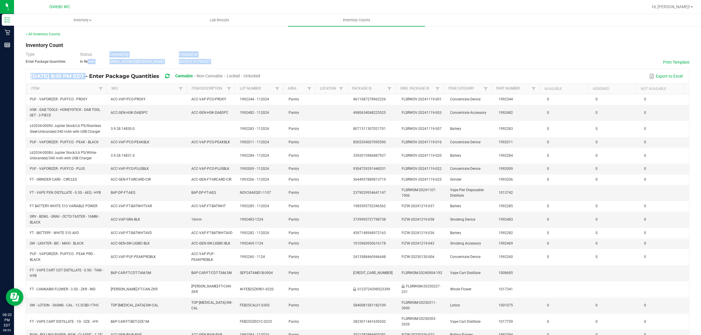
click at [87, 65] on div "< All Inventory Counts Inventory Count Type Enter Package Quantities Status In …" at bounding box center [357, 210] width 663 height 356
click at [151, 43] on div "< All Inventory Counts Inventory Count Type Enter Package Quantities Status In …" at bounding box center [357, 210] width 663 height 356
click at [32, 32] on link "< All Inventory Counts" at bounding box center [43, 34] width 34 height 4
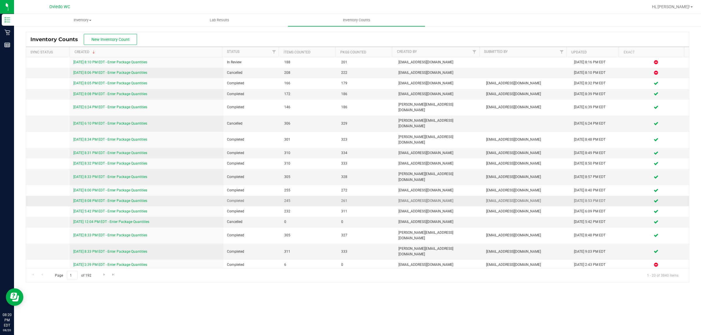
click at [136, 198] on div "[DATE] 8:08 PM EDT - Enter Package Quantities" at bounding box center [146, 201] width 147 height 6
click at [136, 199] on link "[DATE] 8:08 PM EDT - Enter Package Quantities" at bounding box center [110, 201] width 74 height 4
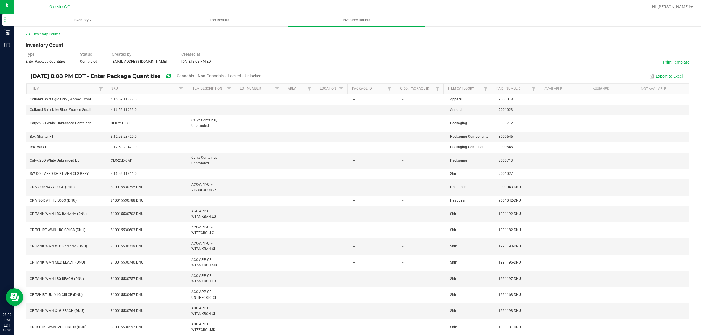
click at [34, 35] on link "< All Inventory Counts" at bounding box center [43, 34] width 34 height 4
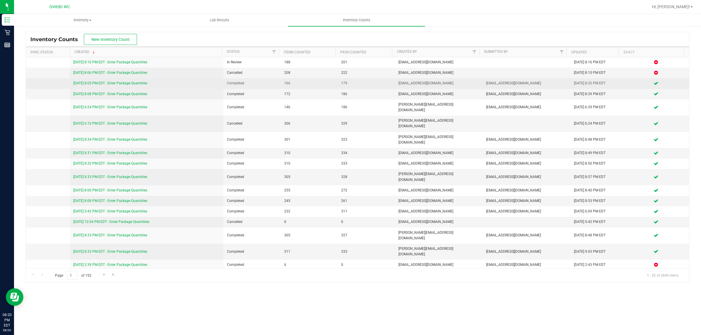
click at [128, 83] on link "[DATE] 8:05 PM EDT - Enter Package Quantities" at bounding box center [110, 83] width 74 height 4
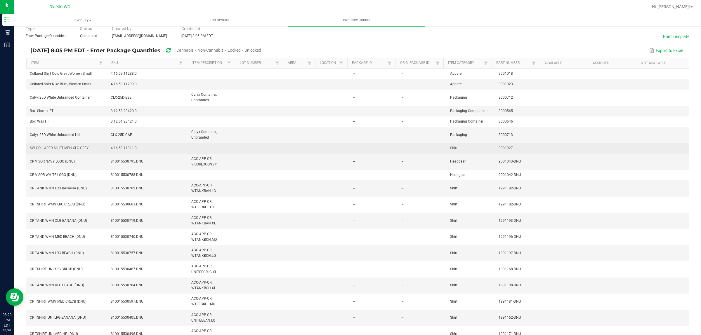
scroll to position [66, 0]
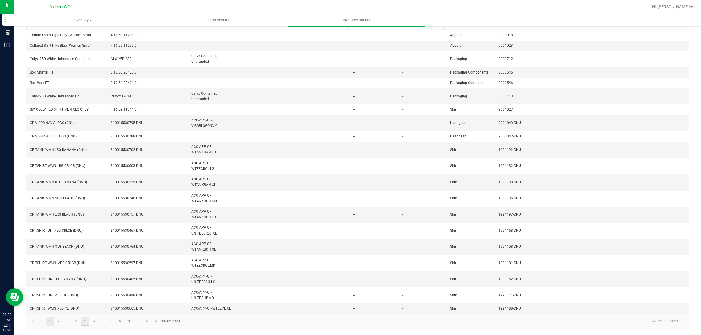
click at [86, 298] on link "5" at bounding box center [85, 321] width 8 height 9
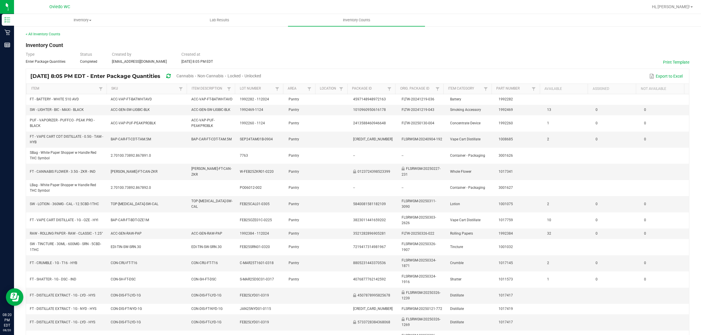
click at [46, 31] on div "< All Inventory Counts Inventory Count Type Enter Package Quantities Status Com…" at bounding box center [357, 221] width 687 height 391
click at [48, 35] on link "< All Inventory Counts" at bounding box center [43, 34] width 34 height 4
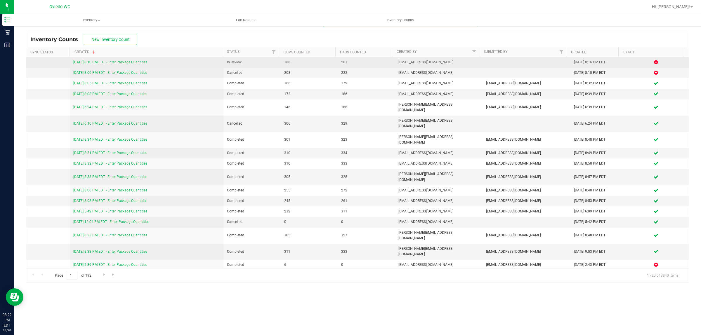
click at [125, 63] on link "[DATE] 8:10 PM EDT - Enter Package Quantities" at bounding box center [110, 62] width 74 height 4
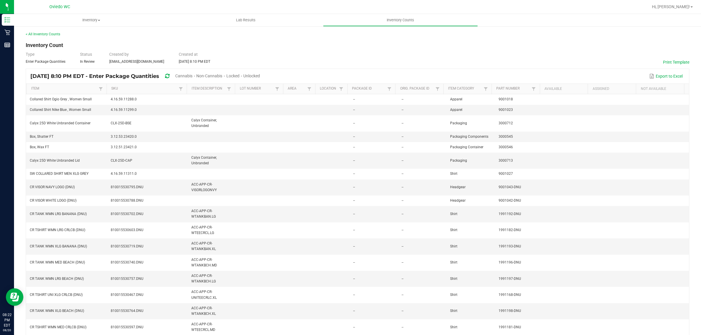
click at [385, 72] on div "Export to Excel" at bounding box center [474, 76] width 420 height 10
click at [192, 74] on span "Cannabis" at bounding box center [183, 76] width 17 height 5
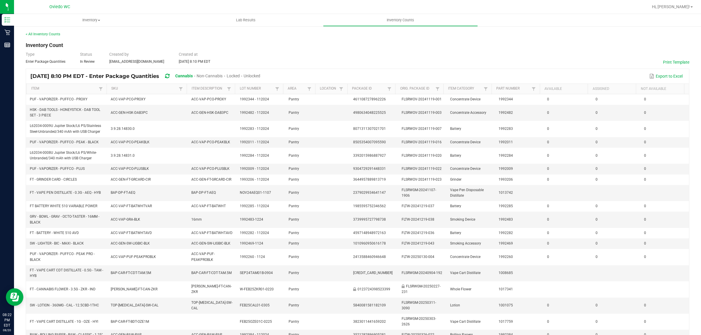
click at [260, 74] on span "Unlocked" at bounding box center [251, 76] width 17 height 5
click at [261, 75] on span "Unlocked" at bounding box center [251, 76] width 17 height 5
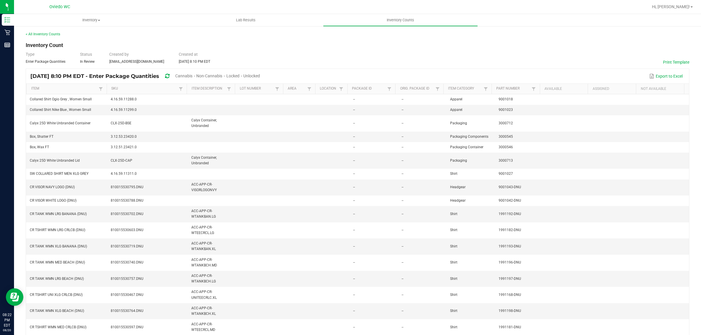
click at [192, 75] on span "Cannabis" at bounding box center [183, 76] width 17 height 5
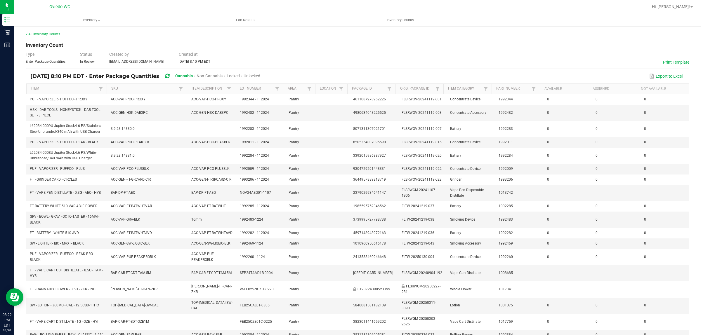
click at [193, 75] on span "Cannabis" at bounding box center [184, 76] width 18 height 5
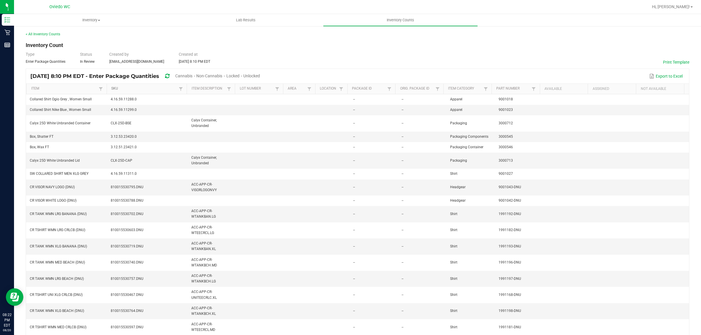
click at [126, 90] on link "SKU" at bounding box center [144, 88] width 66 height 5
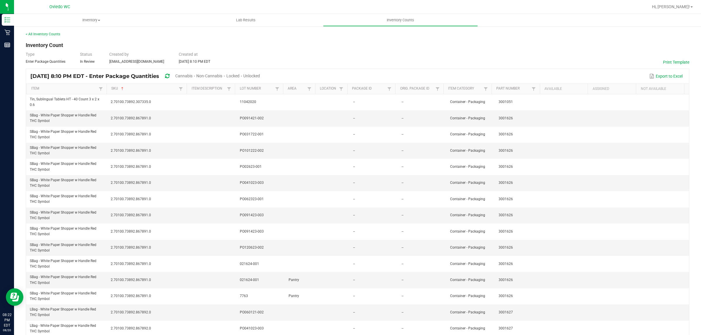
click at [192, 74] on span "Cannabis" at bounding box center [183, 76] width 17 height 5
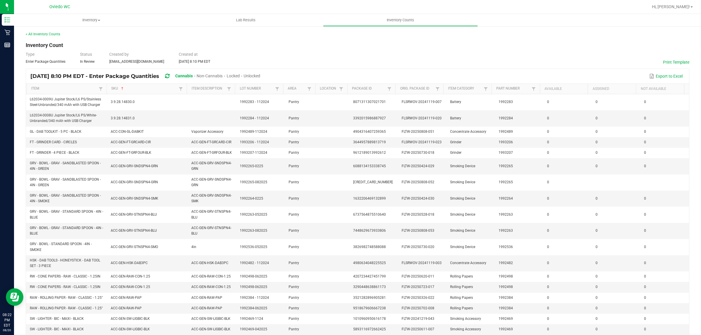
click at [260, 72] on div "Unlocked" at bounding box center [251, 76] width 17 height 11
click at [260, 74] on span "Unlocked" at bounding box center [251, 76] width 17 height 5
click at [563, 34] on div "< All Inventory Counts" at bounding box center [357, 34] width 663 height 5
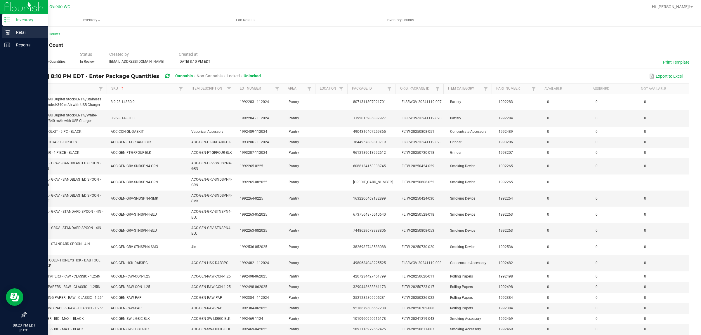
click at [3, 31] on div "Retail" at bounding box center [25, 33] width 46 height 12
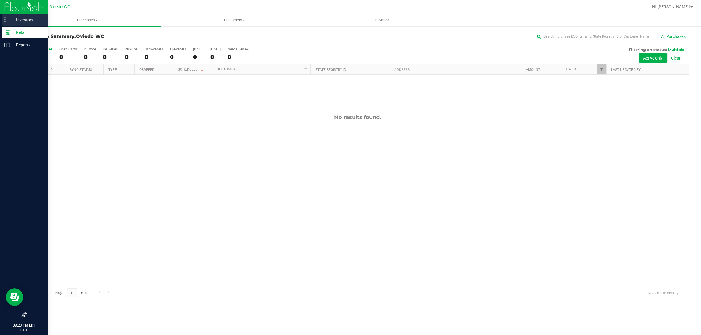
click at [17, 18] on p "Inventory" at bounding box center [27, 19] width 35 height 7
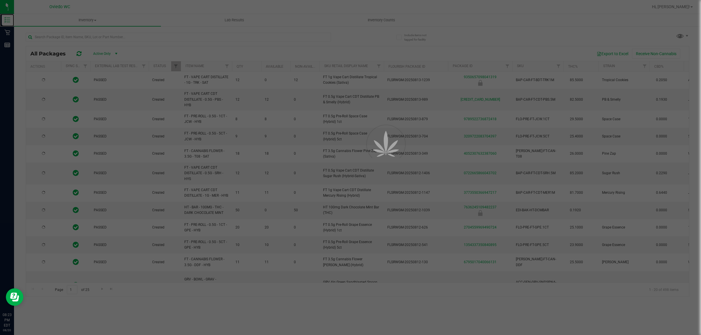
type input "[DATE]"
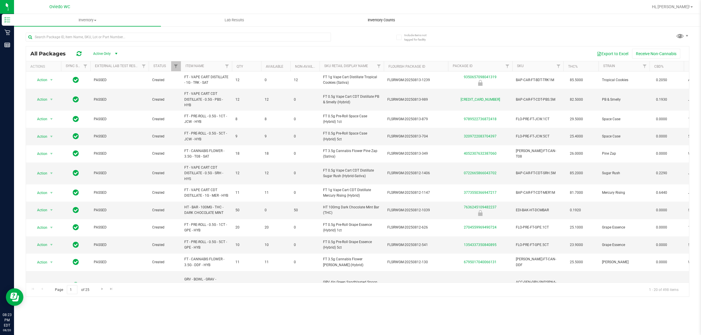
click at [371, 18] on span "Inventory Counts" at bounding box center [381, 20] width 43 height 5
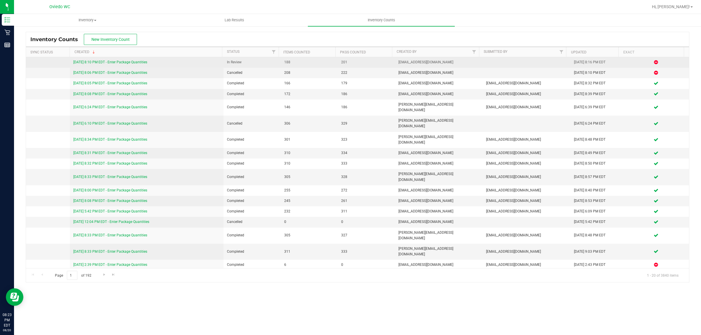
click at [104, 62] on link "[DATE] 8:10 PM EDT - Enter Package Quantities" at bounding box center [110, 62] width 74 height 4
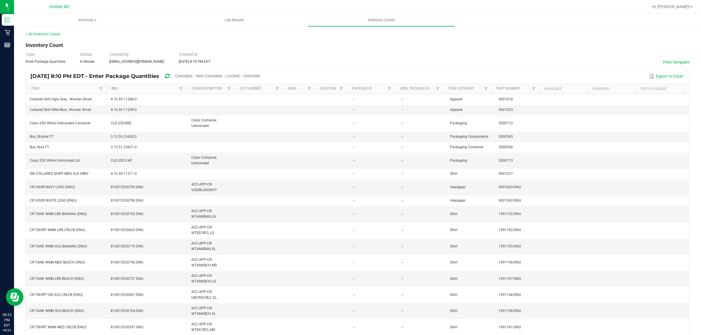
click at [120, 89] on link "SKU" at bounding box center [144, 88] width 66 height 5
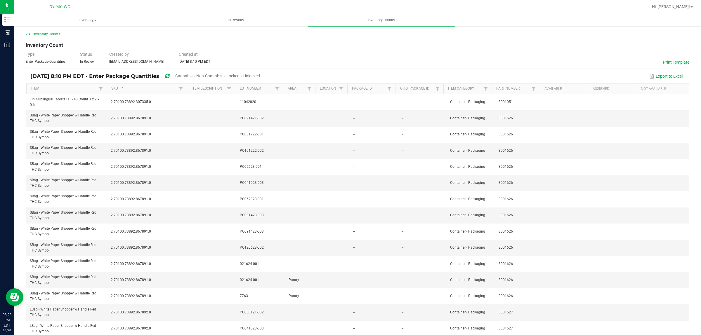
click at [192, 74] on span "Cannabis" at bounding box center [183, 76] width 17 height 5
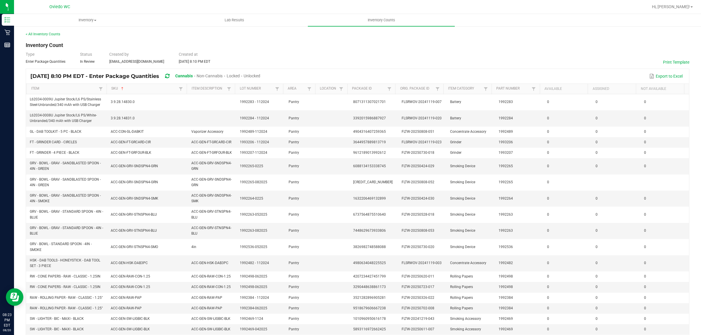
click at [260, 76] on span "Unlocked" at bounding box center [251, 76] width 17 height 5
click at [151, 39] on div "< All Inventory Counts Inventory Count Type Enter Package Quantities Status In …" at bounding box center [357, 207] width 663 height 351
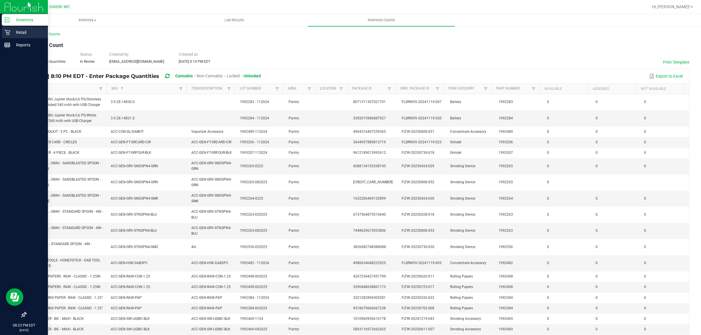
click at [10, 33] on p "Retail" at bounding box center [27, 32] width 35 height 7
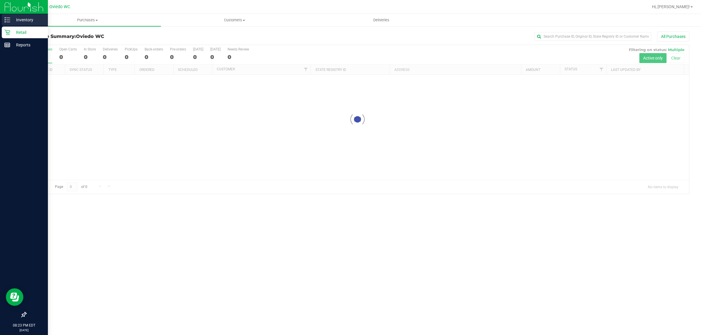
click at [16, 17] on p "Inventory" at bounding box center [27, 19] width 35 height 7
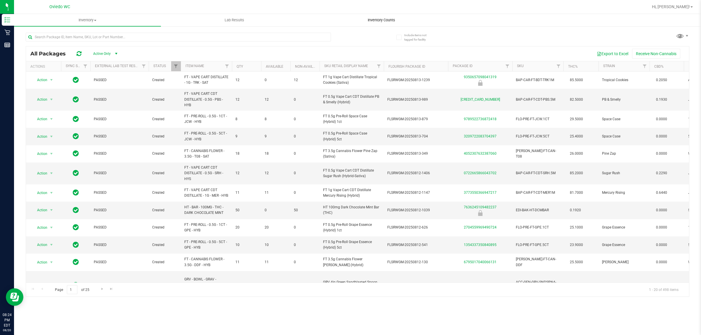
click at [393, 17] on uib-tab-heading "Inventory Counts" at bounding box center [381, 20] width 146 height 12
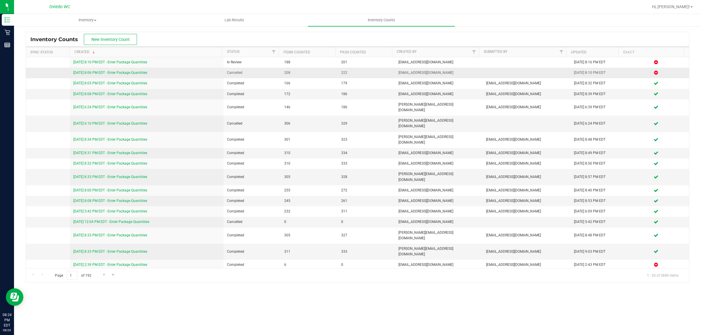
click at [138, 73] on link "[DATE] 8:06 PM EDT - Enter Package Quantities" at bounding box center [110, 73] width 74 height 4
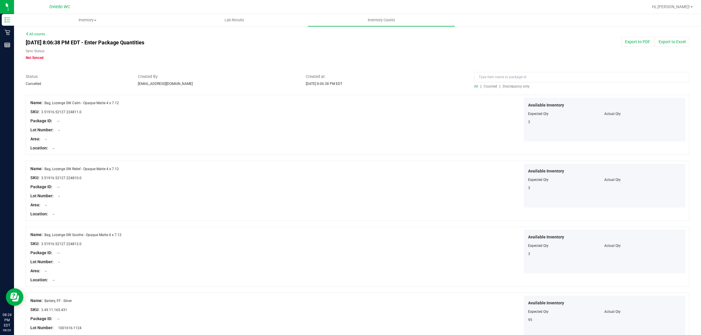
click at [40, 37] on div "[DATE] 8:06:38 PM EDT - Enter Package Quantities Sync Status Not Synced" at bounding box center [217, 49] width 392 height 24
click at [40, 33] on link "All counts" at bounding box center [35, 34] width 19 height 4
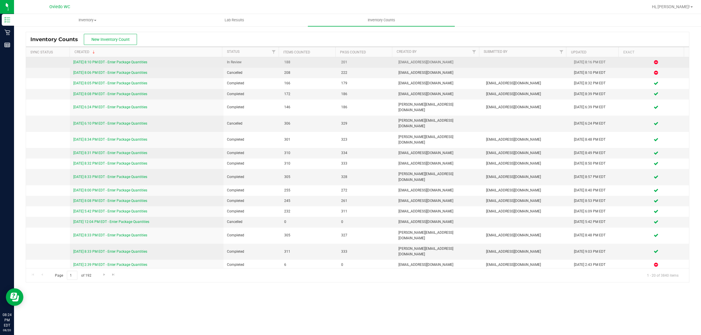
click at [126, 62] on link "[DATE] 8:10 PM EDT - Enter Package Quantities" at bounding box center [110, 62] width 74 height 4
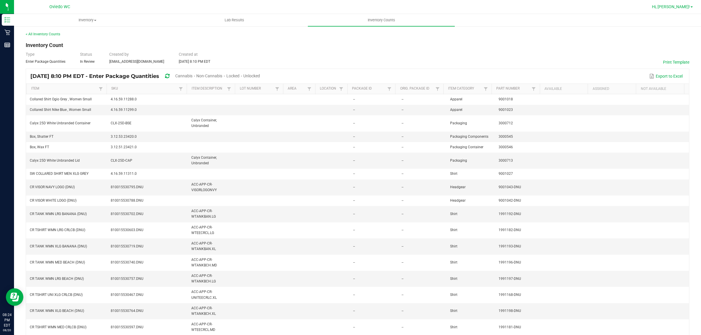
click at [681, 6] on span "Hi, [PERSON_NAME]!" at bounding box center [671, 6] width 38 height 5
click at [670, 52] on span "Sign Out" at bounding box center [670, 52] width 17 height 6
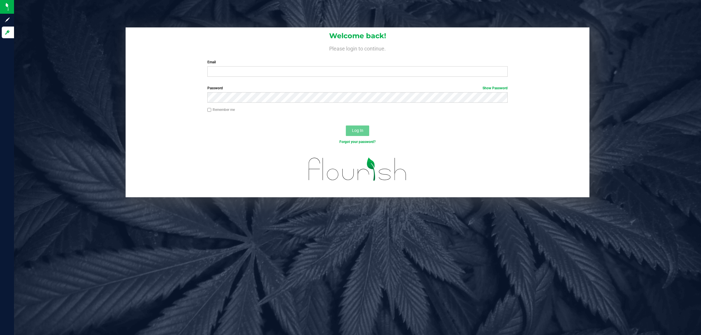
click at [249, 64] on label "Email" at bounding box center [357, 62] width 300 height 5
click at [249, 66] on input "Email" at bounding box center [357, 71] width 300 height 11
type input "[EMAIL_ADDRESS][DOMAIN_NAME]"
click at [346, 126] on button "Log In" at bounding box center [357, 131] width 23 height 11
